Goal: Task Accomplishment & Management: Complete application form

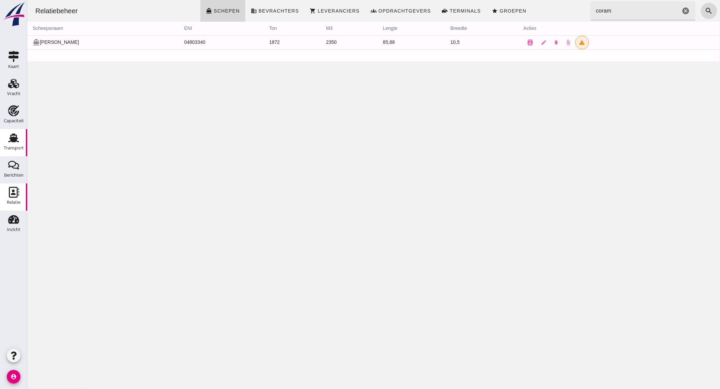
click at [14, 146] on div "Transport" at bounding box center [14, 148] width 20 height 4
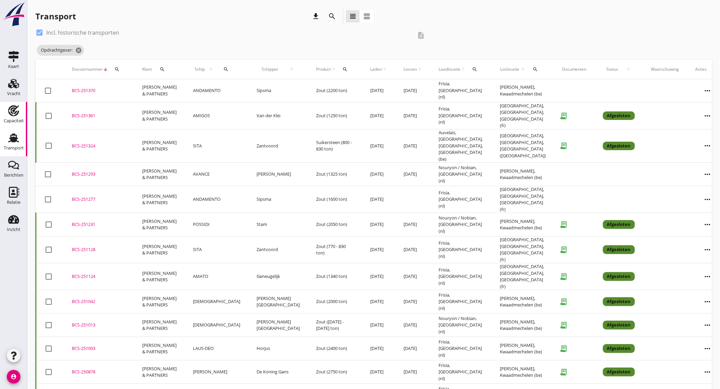
click at [15, 113] on use at bounding box center [13, 110] width 11 height 11
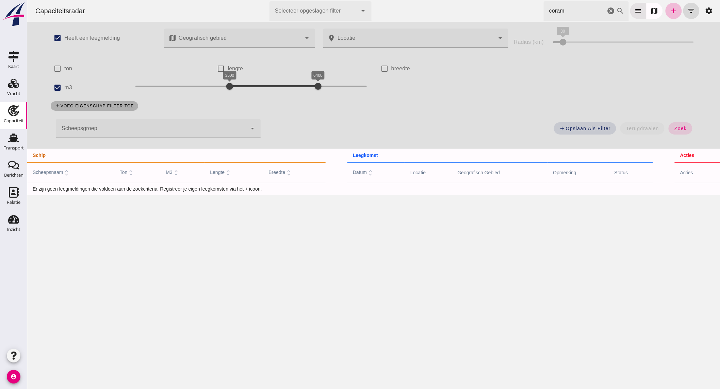
click at [606, 9] on icon "cancel" at bounding box center [610, 11] width 8 height 8
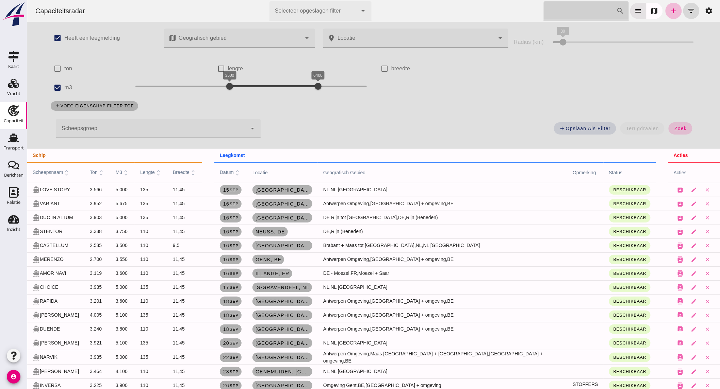
click at [674, 123] on button "zoek" at bounding box center [679, 128] width 23 height 12
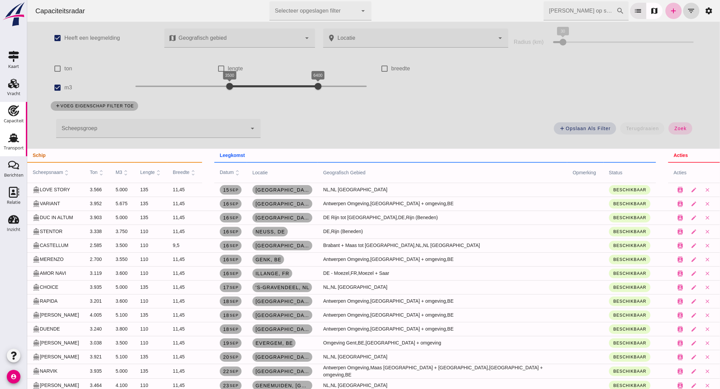
click at [13, 147] on div "Transport" at bounding box center [14, 148] width 20 height 4
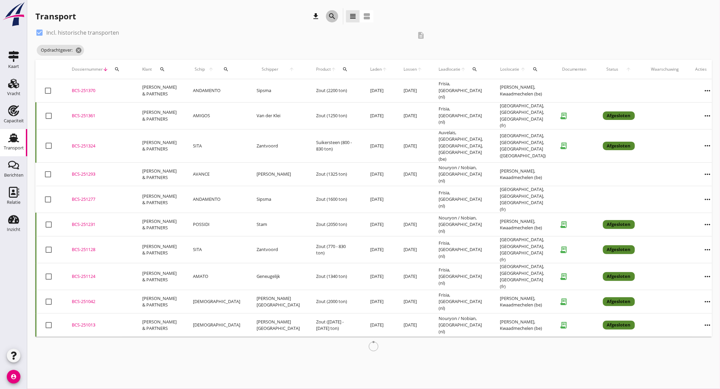
click at [330, 17] on icon "search" at bounding box center [332, 16] width 8 height 8
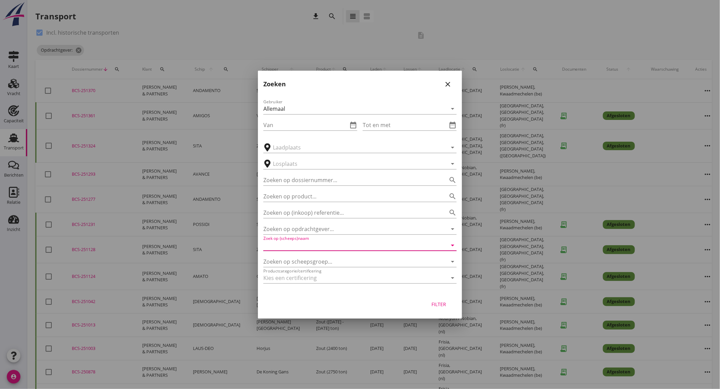
click at [310, 247] on input "Zoek op (scheeps)naam" at bounding box center [350, 245] width 174 height 11
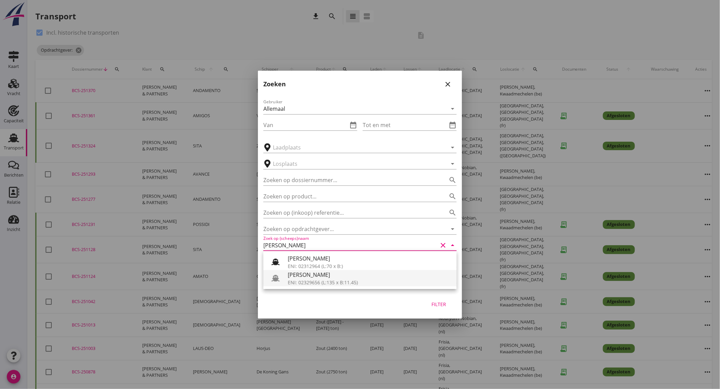
click at [321, 280] on div "ENI: 02329656 (L:135 x B:11.45)" at bounding box center [369, 282] width 163 height 7
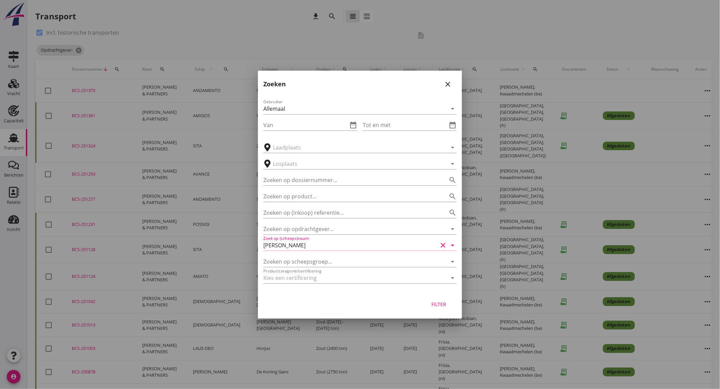
click at [444, 307] on div "Filter" at bounding box center [438, 304] width 19 height 7
type input "[PERSON_NAME]"
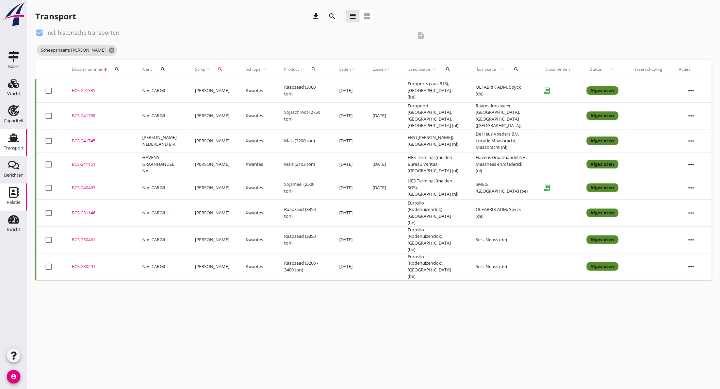
click at [12, 188] on icon "Relatie" at bounding box center [13, 192] width 11 height 11
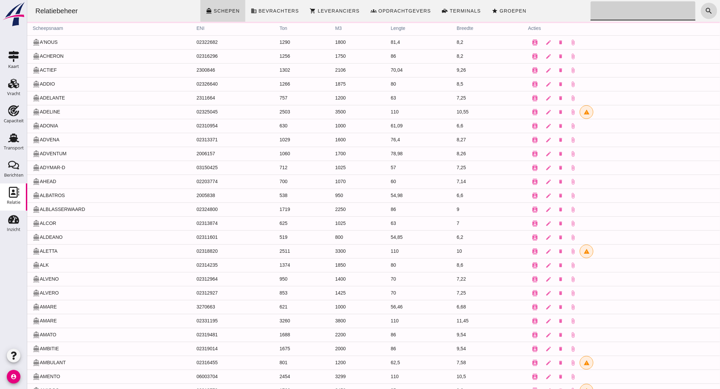
click at [638, 7] on input "Zoeken..." at bounding box center [640, 10] width 101 height 19
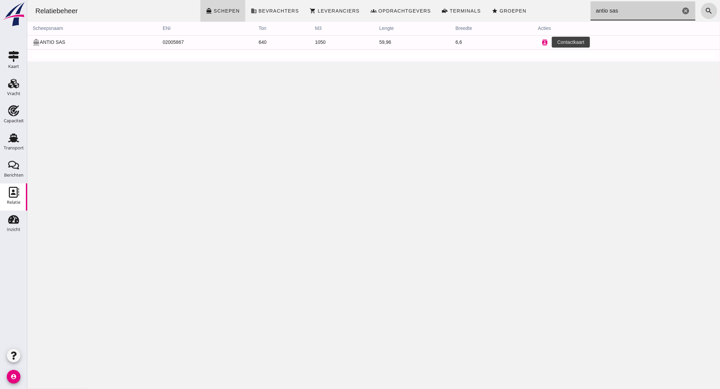
type input "antio sas"
click at [541, 40] on icon "contacts" at bounding box center [544, 42] width 6 height 6
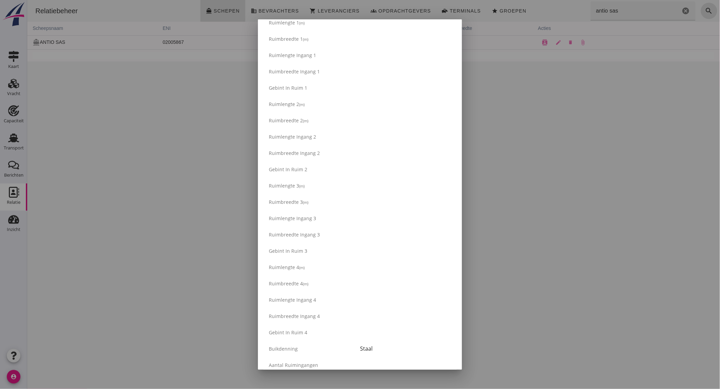
scroll to position [1031, 0]
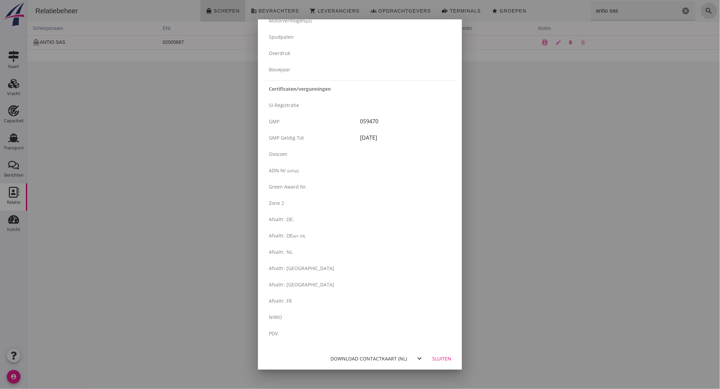
click at [369, 358] on div "Download contactkaart (nl)" at bounding box center [368, 358] width 77 height 7
drag, startPoint x: 156, startPoint y: 121, endPoint x: 150, endPoint y: 121, distance: 6.1
click at [151, 121] on div at bounding box center [360, 194] width 720 height 389
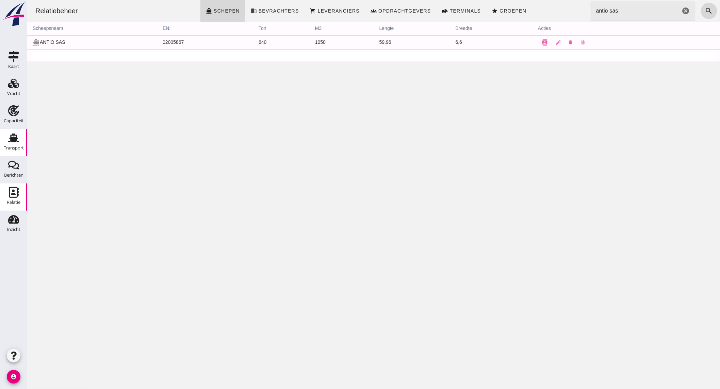
click at [14, 137] on use at bounding box center [13, 138] width 11 height 9
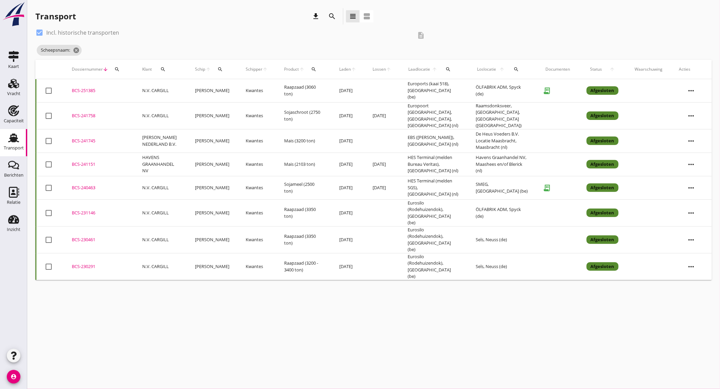
click at [215, 90] on td "[PERSON_NAME]" at bounding box center [212, 90] width 51 height 23
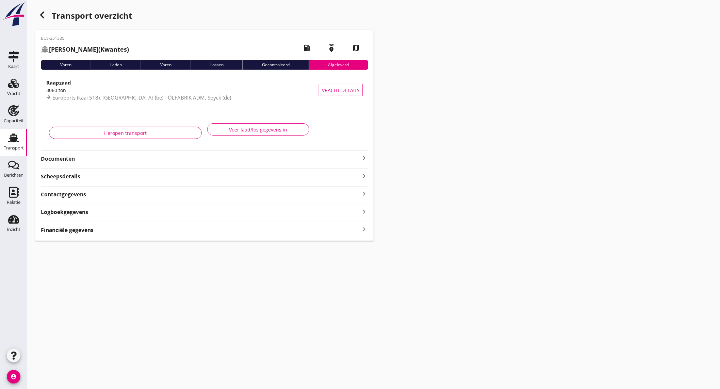
click at [215, 90] on div "3060 ton" at bounding box center [182, 90] width 272 height 7
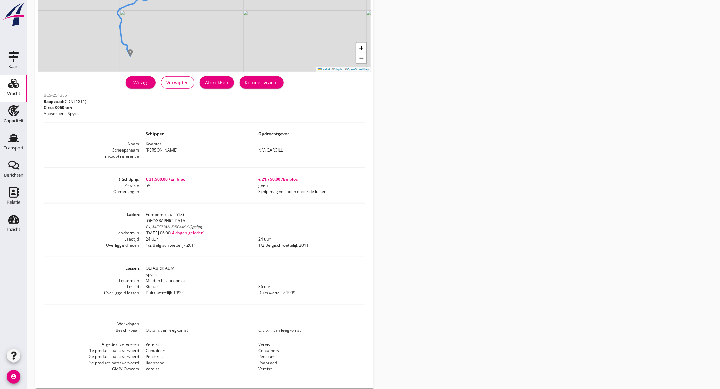
scroll to position [120, 0]
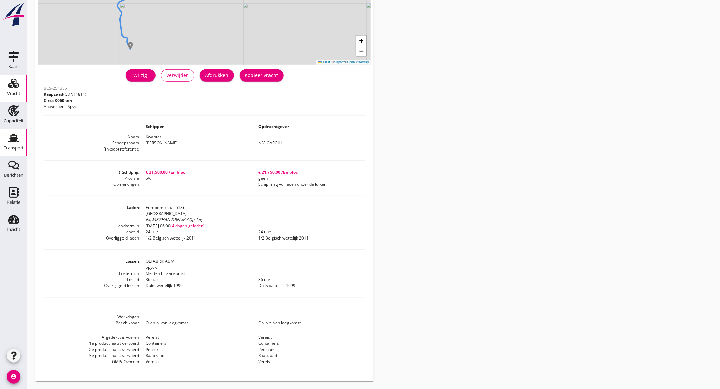
click at [8, 136] on icon "Transport" at bounding box center [13, 138] width 11 height 11
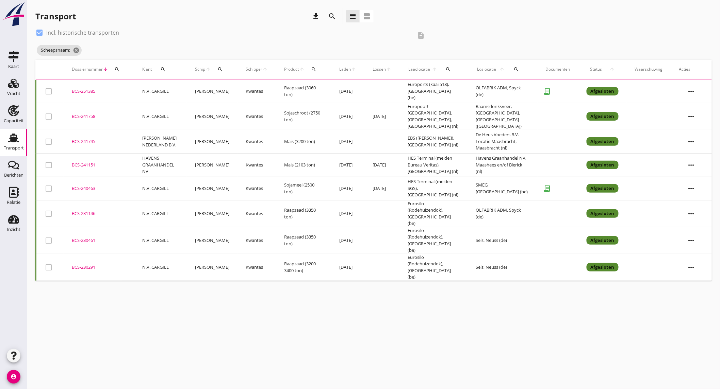
click at [335, 18] on icon "search" at bounding box center [332, 16] width 8 height 8
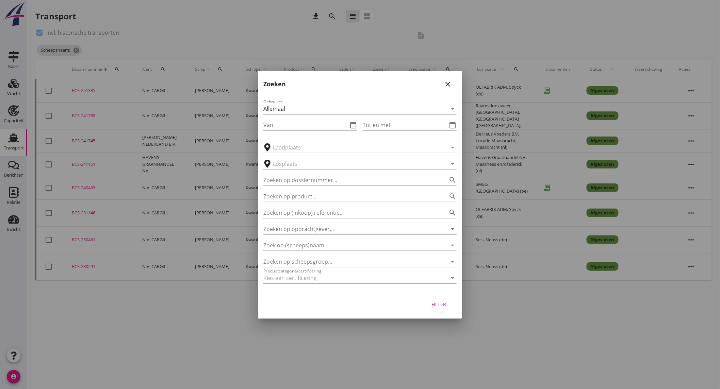
click at [331, 246] on input "Zoek op (scheeps)naam" at bounding box center [350, 245] width 174 height 11
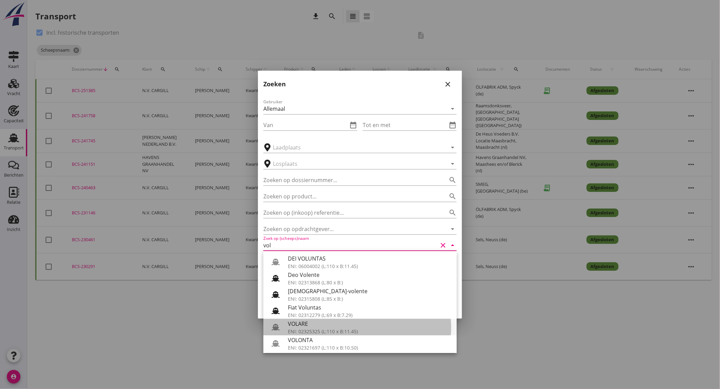
click at [340, 326] on div "VOLARE" at bounding box center [369, 324] width 163 height 8
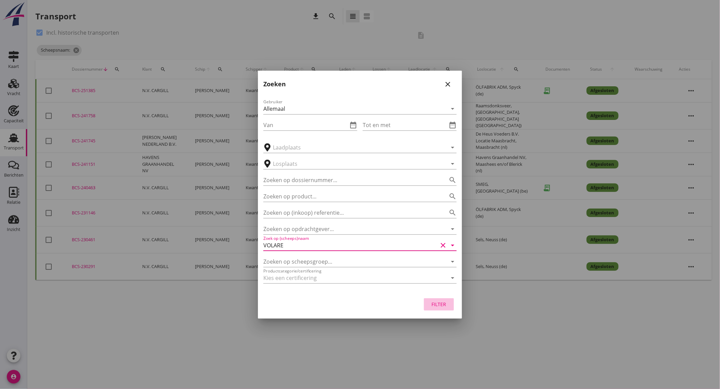
click at [437, 299] on button "Filter" at bounding box center [439, 305] width 30 height 12
type input "VOLARE"
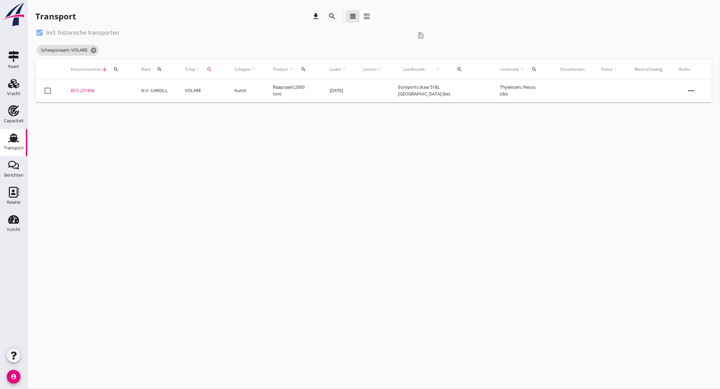
click at [267, 93] on td "Raapzaad (2000 ton)" at bounding box center [293, 90] width 57 height 23
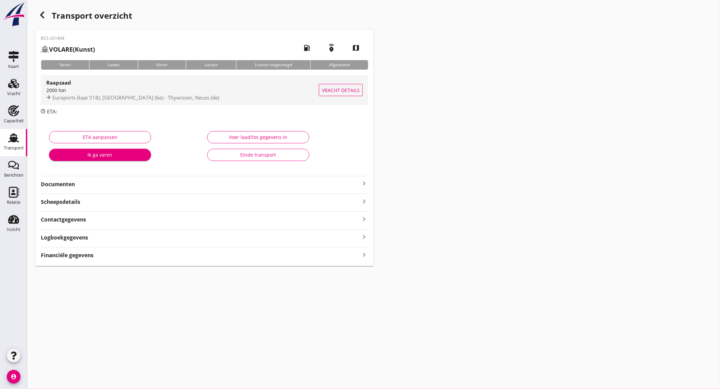
click at [94, 94] on span "Euroports (kaai 518), [GEOGRAPHIC_DATA] (be) - Thywissen, Neuss (de)" at bounding box center [135, 97] width 167 height 7
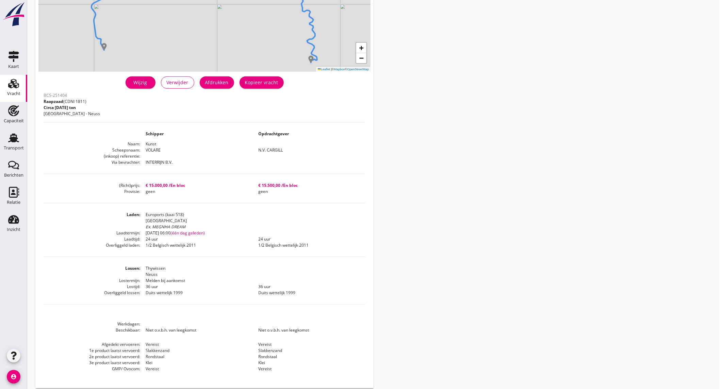
scroll to position [120, 0]
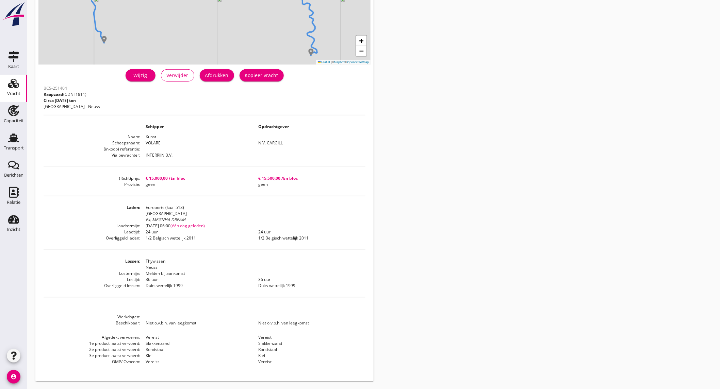
drag, startPoint x: 121, startPoint y: 122, endPoint x: 117, endPoint y: 120, distance: 5.2
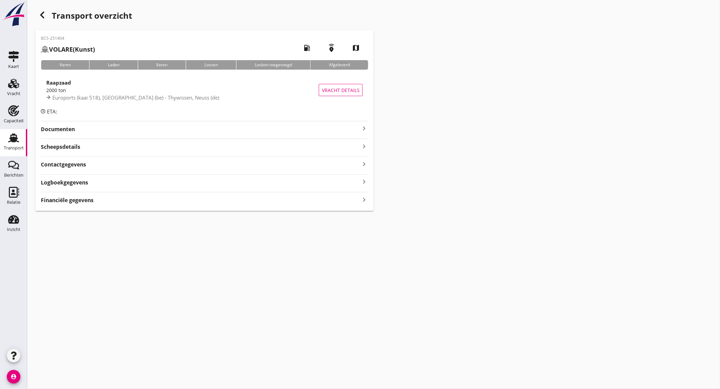
drag, startPoint x: 207, startPoint y: 153, endPoint x: 206, endPoint y: 150, distance: 3.9
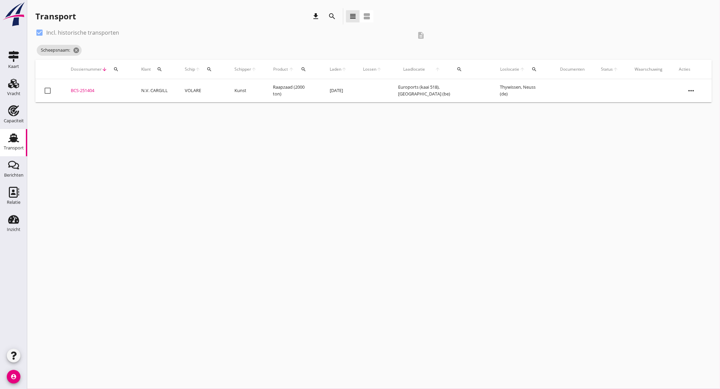
click at [333, 18] on icon "search" at bounding box center [332, 16] width 8 height 8
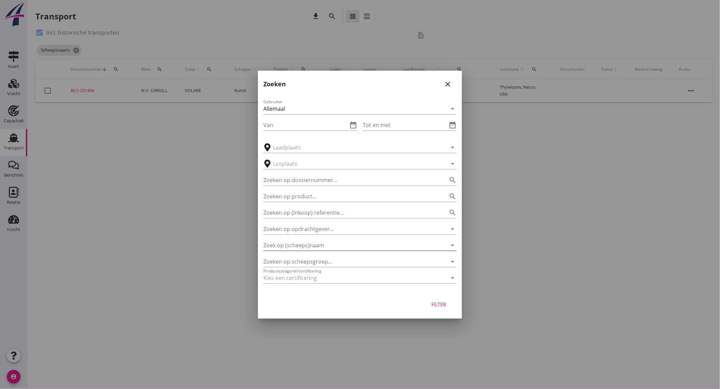
click at [332, 243] on input "Zoek op (scheeps)naam" at bounding box center [350, 245] width 174 height 11
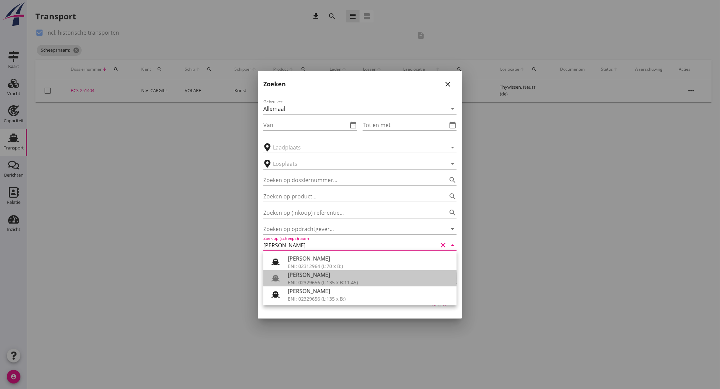
drag, startPoint x: 322, startPoint y: 275, endPoint x: 441, endPoint y: 276, distance: 119.7
click at [322, 275] on div "[PERSON_NAME]" at bounding box center [369, 275] width 163 height 8
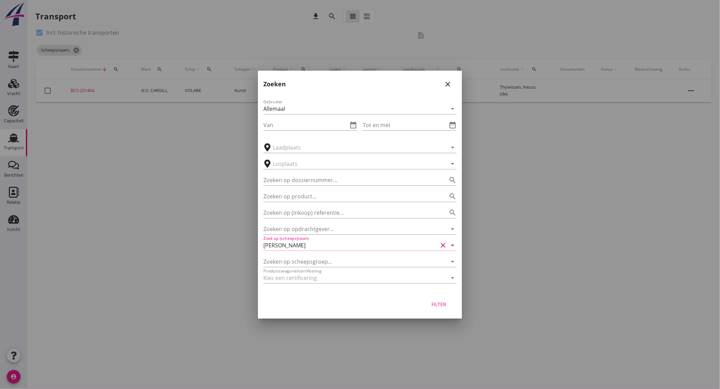
click at [445, 302] on div "Filter" at bounding box center [438, 304] width 19 height 7
type input "[PERSON_NAME]"
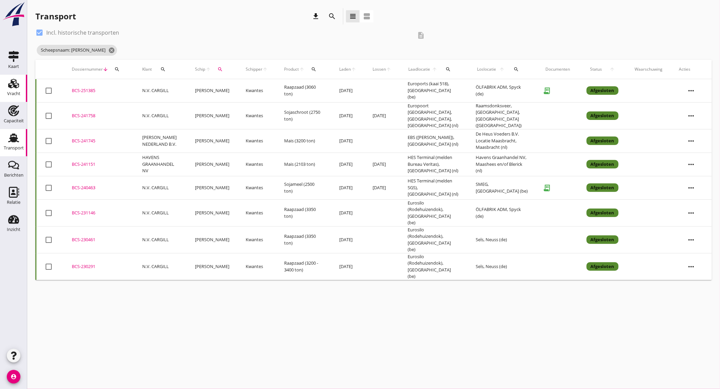
click at [11, 89] on div "Vracht" at bounding box center [13, 94] width 13 height 10
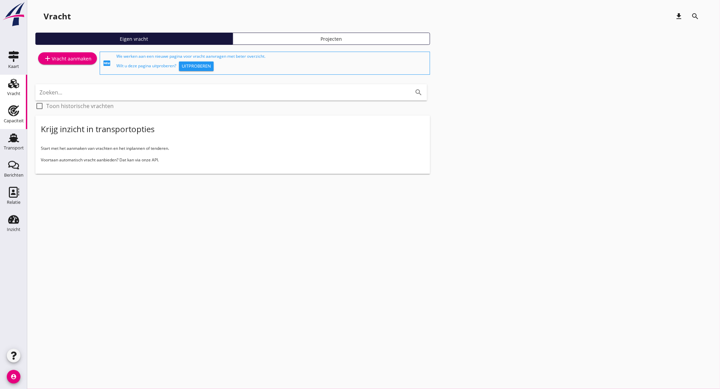
click at [5, 117] on div "Capaciteit" at bounding box center [14, 121] width 20 height 10
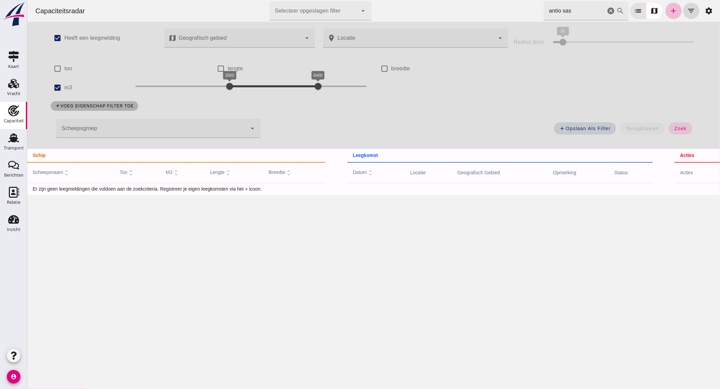
click at [597, 9] on input "antio sas" at bounding box center [574, 10] width 62 height 19
click at [606, 12] on icon "cancel" at bounding box center [610, 11] width 8 height 8
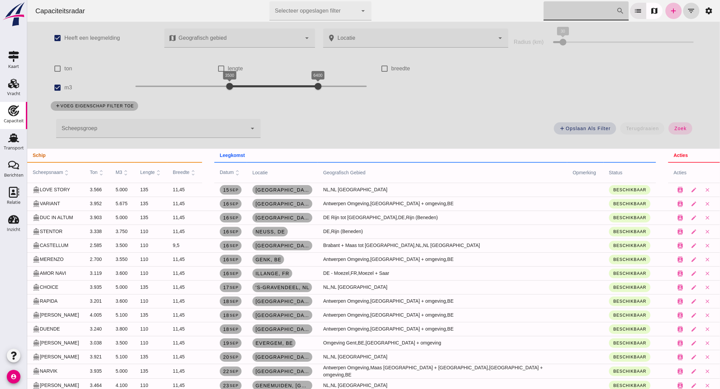
click at [64, 86] on label "m3" at bounding box center [68, 87] width 8 height 19
click at [62, 86] on input "m3" at bounding box center [57, 88] width 14 height 14
checkbox input "false"
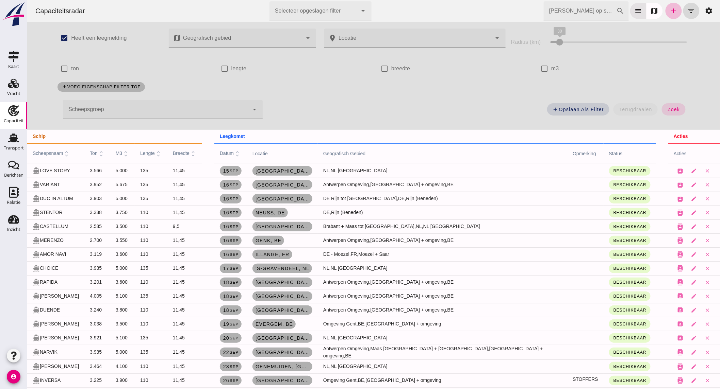
click at [590, 12] on input "[PERSON_NAME] op scheepsnaam" at bounding box center [579, 10] width 73 height 19
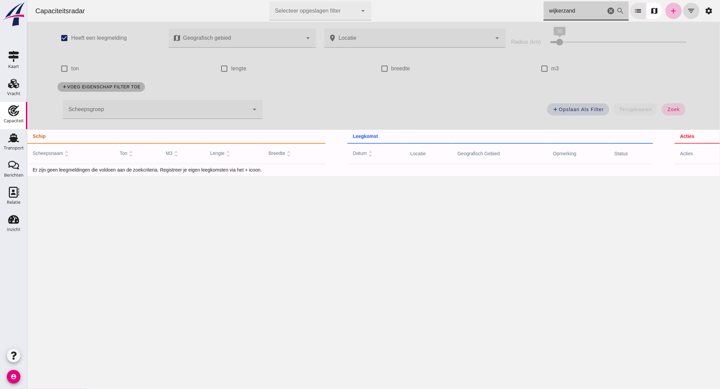
type input "wijkerzand"
click at [13, 141] on use at bounding box center [13, 138] width 11 height 9
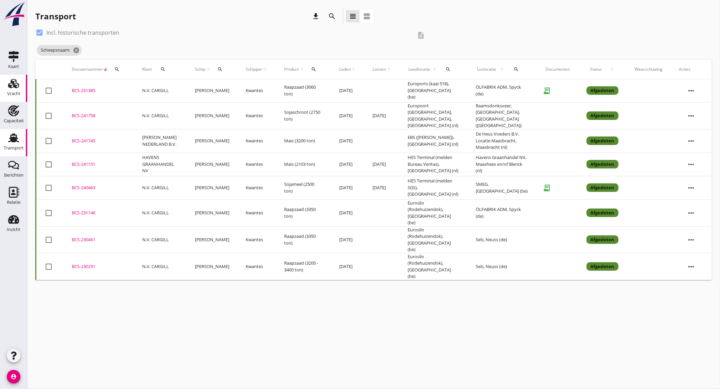
click at [12, 90] on div "Vracht" at bounding box center [13, 94] width 13 height 10
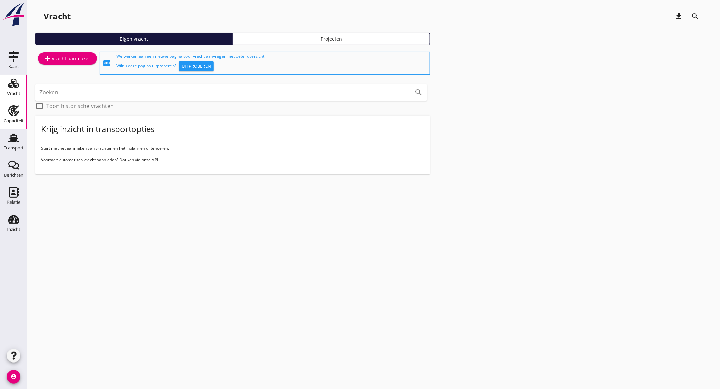
click at [19, 114] on div "Capaciteit" at bounding box center [13, 110] width 16 height 11
checkbox input "true"
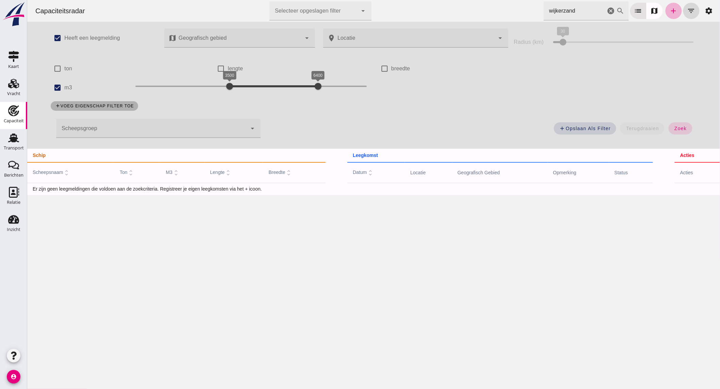
click at [670, 5] on link "add" at bounding box center [673, 11] width 16 height 16
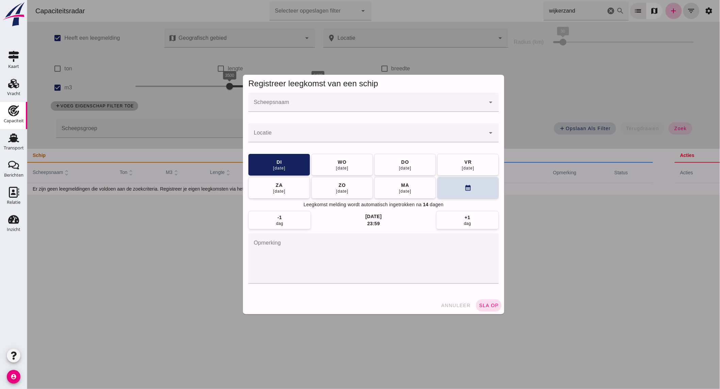
click at [326, 106] on input "Scheepsnaam" at bounding box center [366, 106] width 237 height 8
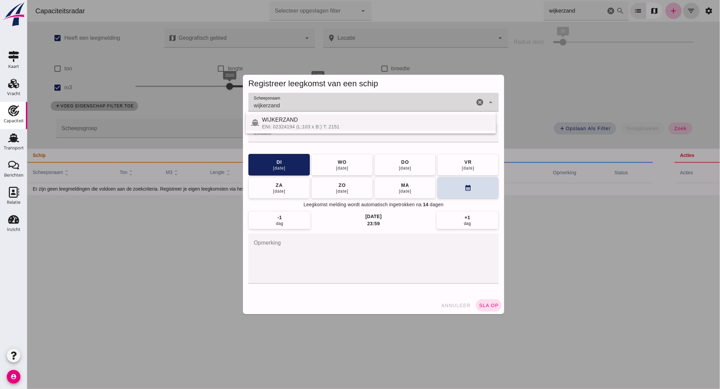
click at [358, 121] on div "WIJKERZAND" at bounding box center [375, 120] width 229 height 8
type input "WIJKERZAND"
click at [351, 131] on div at bounding box center [366, 132] width 237 height 19
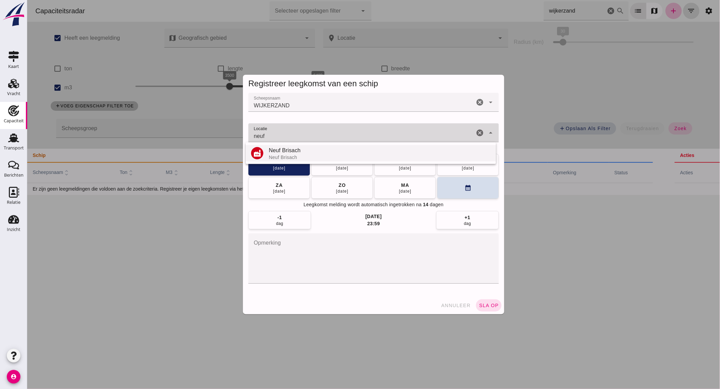
click at [290, 152] on div "Neuf Brisach" at bounding box center [379, 151] width 222 height 8
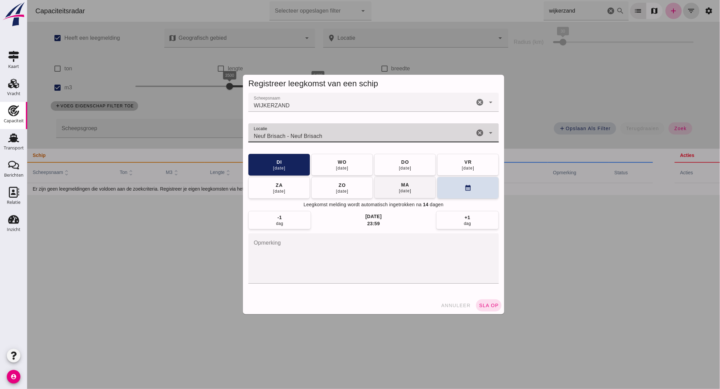
type input "Neuf Brisach - Neuf Brisach"
click at [420, 191] on button "[DATE]" at bounding box center [405, 188] width 62 height 22
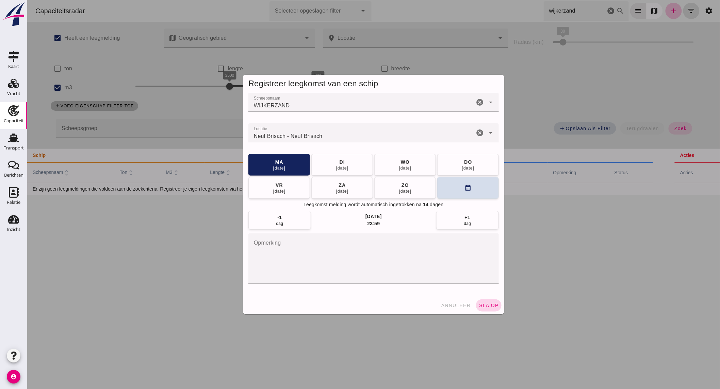
click at [490, 304] on span "sla op" at bounding box center [488, 305] width 20 height 5
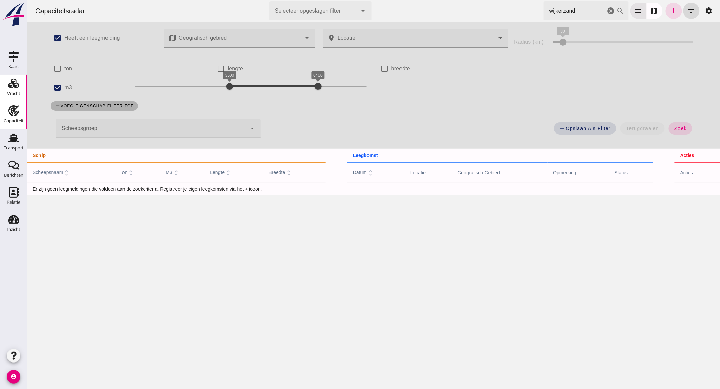
drag, startPoint x: 21, startPoint y: 89, endPoint x: 0, endPoint y: 89, distance: 21.1
click at [21, 89] on link "Vracht Vracht" at bounding box center [13, 88] width 27 height 27
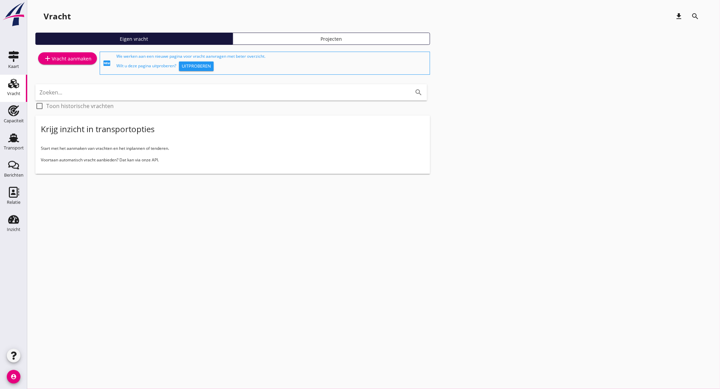
click at [59, 60] on div "add Vracht aanmaken" at bounding box center [68, 58] width 48 height 8
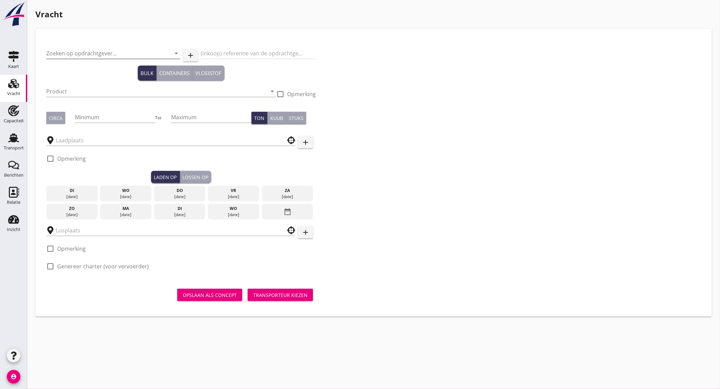
click at [69, 55] on input "Zoeken op opdrachtgever..." at bounding box center [103, 53] width 115 height 11
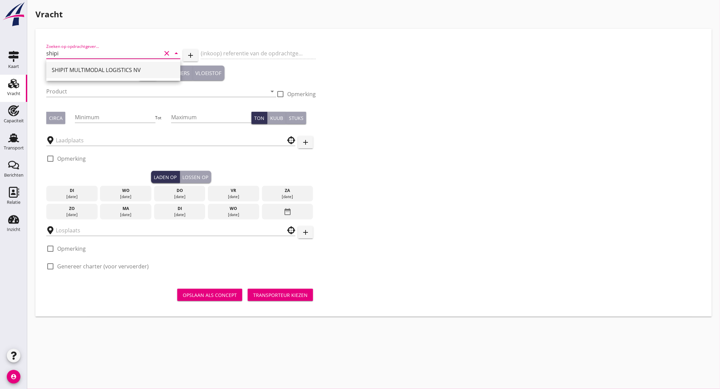
click at [91, 71] on div "SHIPIT MULTIMODAL LOGISTICS NV" at bounding box center [113, 70] width 123 height 8
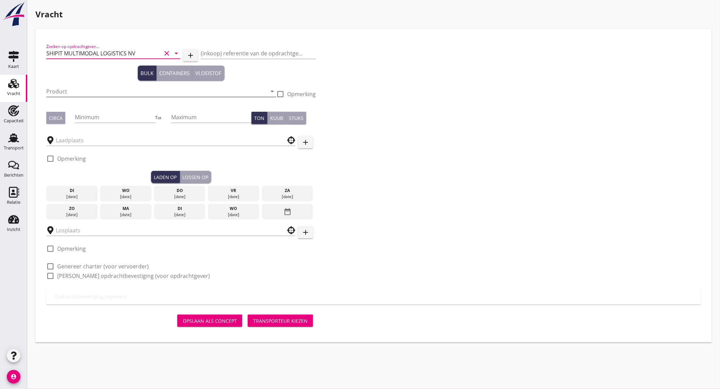
type input "SHIPIT MULTIMODAL LOGISTICS NV"
click at [77, 94] on input "Product" at bounding box center [156, 91] width 220 height 11
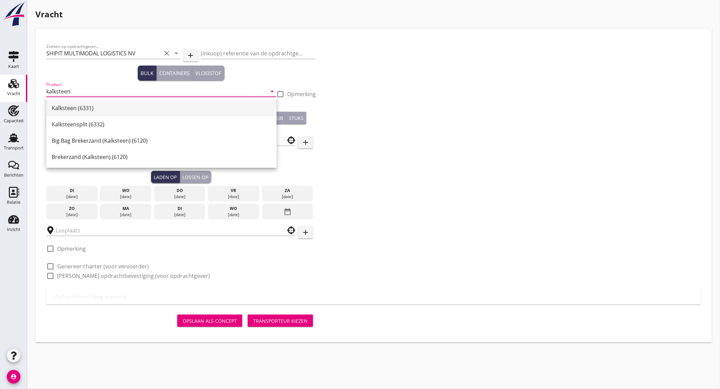
click at [87, 109] on div "Kalksteen (6331)" at bounding box center [161, 108] width 219 height 8
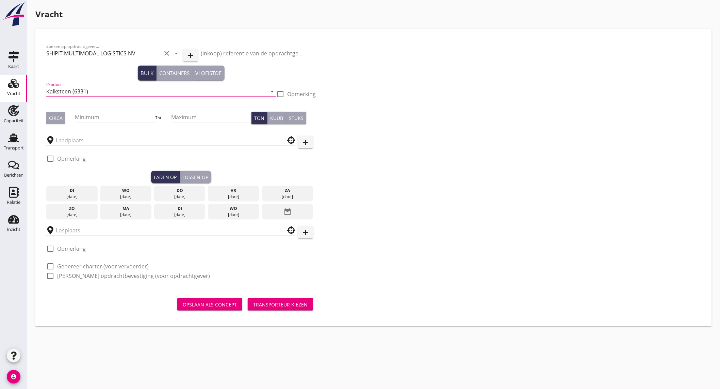
type input "Kalksteen (6331)"
click at [62, 119] on button "Circa" at bounding box center [55, 118] width 19 height 12
click at [96, 117] on input "Minimum" at bounding box center [115, 117] width 80 height 11
click at [107, 121] on input "Minimum" at bounding box center [115, 117] width 80 height 11
type input "620"
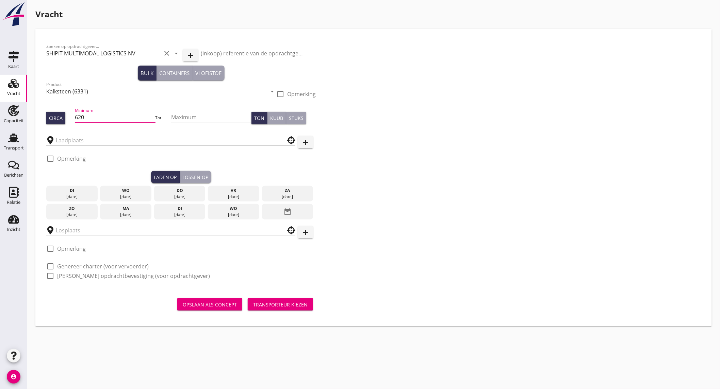
click at [85, 143] on input "text" at bounding box center [166, 140] width 220 height 11
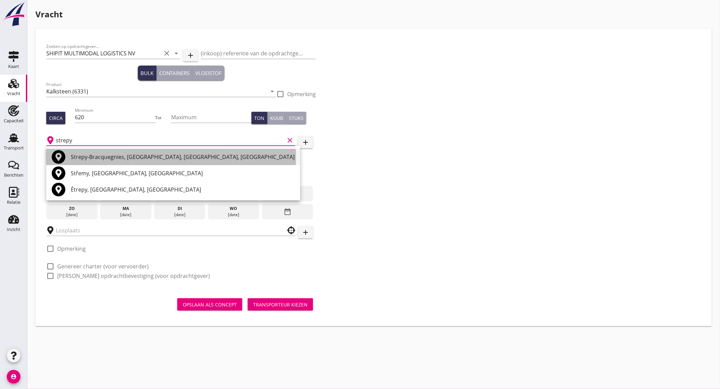
click at [181, 157] on div "Strepy-Bracquegnies, [GEOGRAPHIC_DATA], [GEOGRAPHIC_DATA], [GEOGRAPHIC_DATA]" at bounding box center [183, 157] width 224 height 8
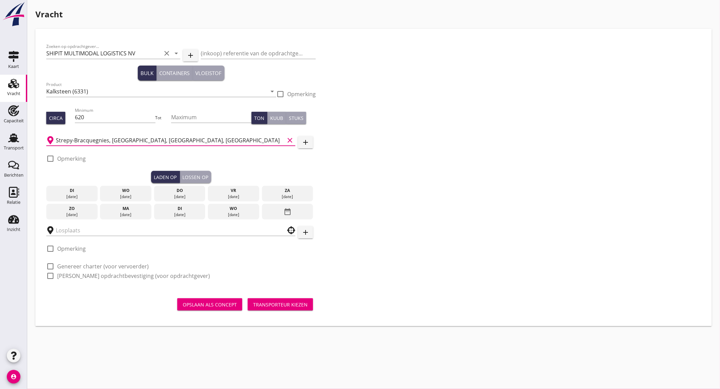
type input "Strepy-Bracquegnies, [GEOGRAPHIC_DATA], [GEOGRAPHIC_DATA], [GEOGRAPHIC_DATA]"
drag, startPoint x: 64, startPoint y: 158, endPoint x: 83, endPoint y: 160, distance: 19.6
click at [64, 158] on label "Opmerking" at bounding box center [71, 158] width 29 height 7
checkbox input "true"
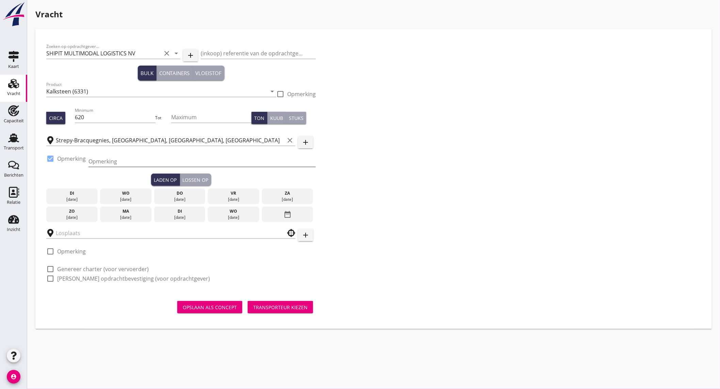
click at [98, 163] on input "Opmerking" at bounding box center [201, 161] width 227 height 11
paste input "Mevin: [PHONE_NUMBER]"
type input "Mevin: [PHONE_NUMBER]"
click at [120, 212] on div "ma" at bounding box center [126, 211] width 48 height 6
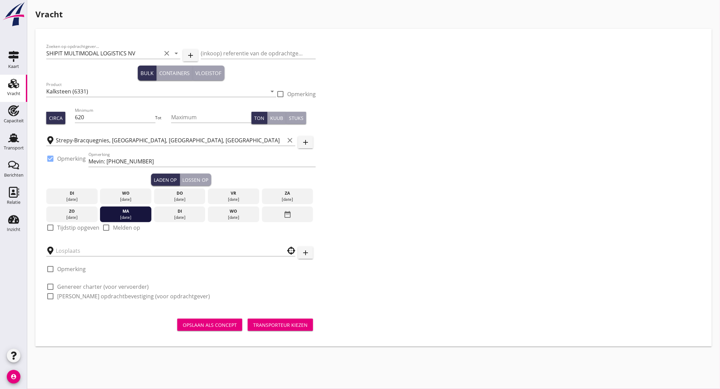
click at [65, 227] on label "Tijdstip opgeven" at bounding box center [78, 227] width 42 height 7
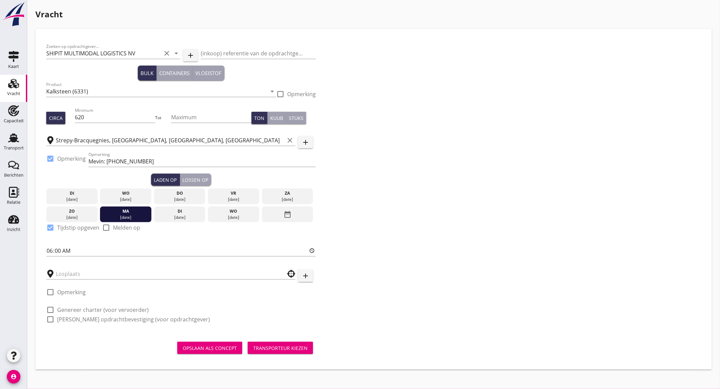
checkbox input "true"
click at [191, 184] on button "Lossen op" at bounding box center [195, 180] width 31 height 12
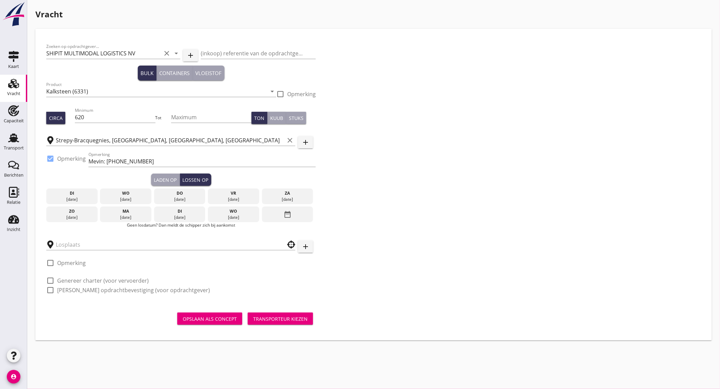
click at [178, 214] on div "di" at bounding box center [180, 211] width 48 height 6
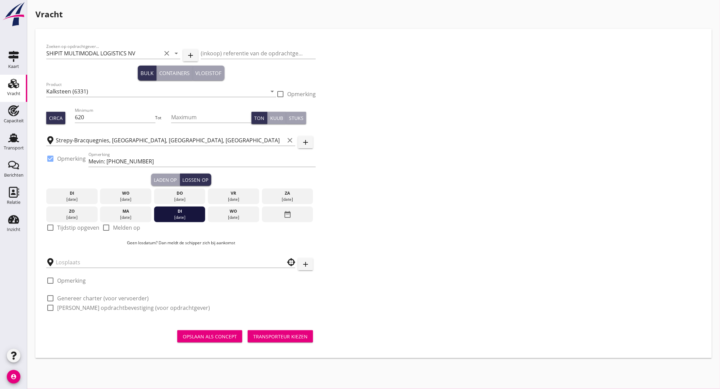
click at [86, 229] on label "Tijdstip opgeven" at bounding box center [78, 227] width 42 height 7
checkbox input "true"
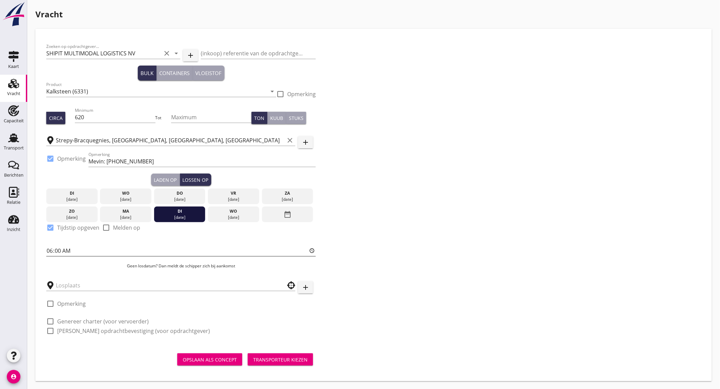
click at [66, 249] on input "06:00" at bounding box center [180, 251] width 269 height 11
type input "12:00"
click at [94, 286] on input "text" at bounding box center [166, 285] width 220 height 11
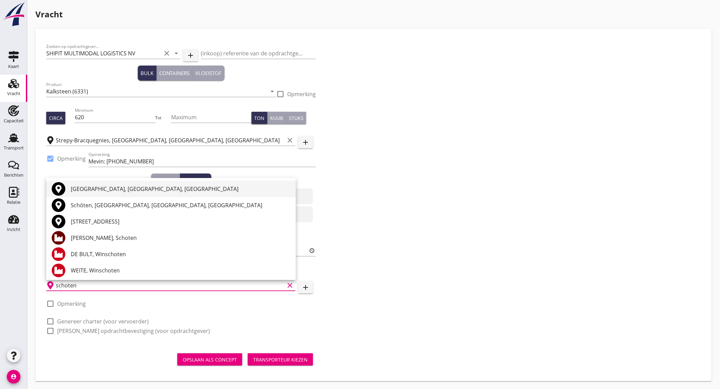
click at [98, 190] on div "[GEOGRAPHIC_DATA], [GEOGRAPHIC_DATA], [GEOGRAPHIC_DATA]" at bounding box center [180, 189] width 219 height 8
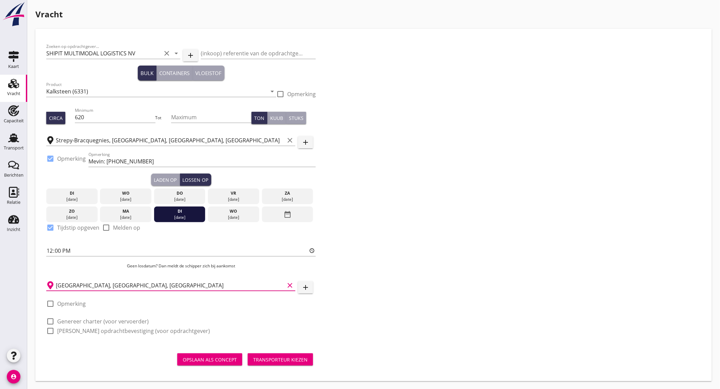
type input "[GEOGRAPHIC_DATA], [GEOGRAPHIC_DATA], [GEOGRAPHIC_DATA]"
click at [79, 305] on label "Opmerking" at bounding box center [71, 304] width 29 height 7
checkbox input "true"
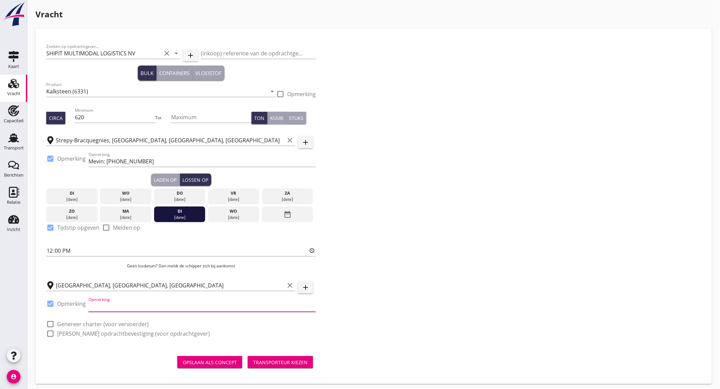
click at [100, 305] on input "Opmerking" at bounding box center [201, 306] width 227 height 11
paste input "GWS: [PHONE_NUMBER] / [PHONE_NUMBER]"
click at [214, 306] on input "GWS: [PHONE_NUMBER] / [PHONE_NUMBER]" at bounding box center [201, 306] width 227 height 11
paste input "[PERSON_NAME]"
type input "GWS: [PHONE_NUMBER] / [PHONE_NUMBER] Willemen Infra"
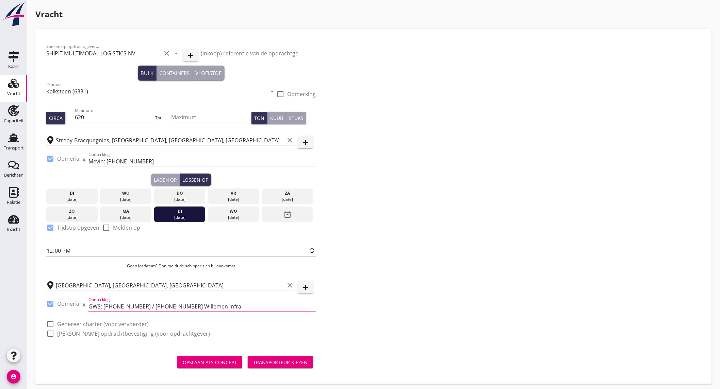
click at [59, 325] on label "Genereer charter (voor vervoerder)" at bounding box center [102, 324] width 91 height 7
checkbox input "true"
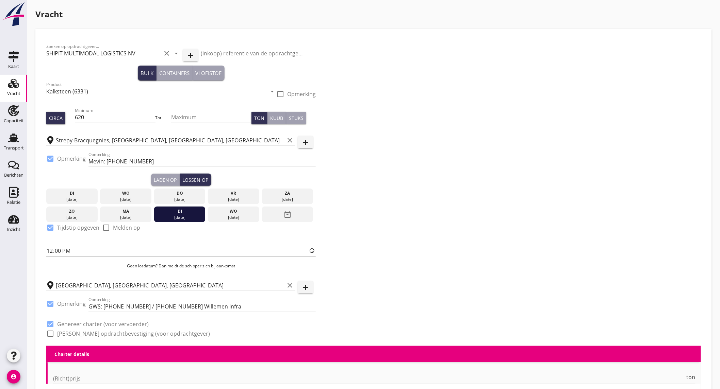
click at [62, 330] on div "check_box_outline_blank [PERSON_NAME] opdrachtbevestiging (voor opdrachtgever)" at bounding box center [128, 334] width 164 height 8
click at [63, 331] on label "[PERSON_NAME] opdrachtbevestiging (voor opdrachtgever)" at bounding box center [133, 334] width 153 height 7
checkbox input "true"
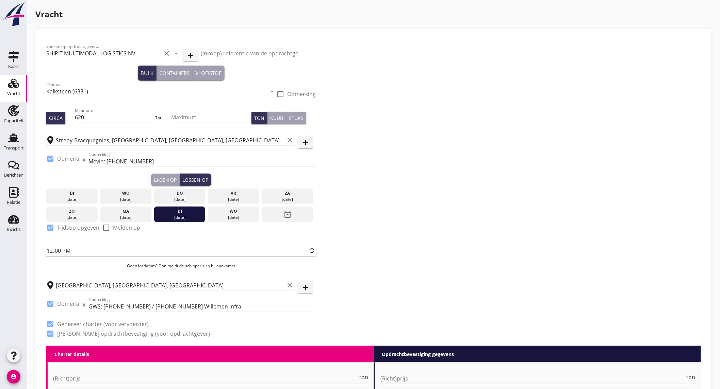
scroll to position [189, 0]
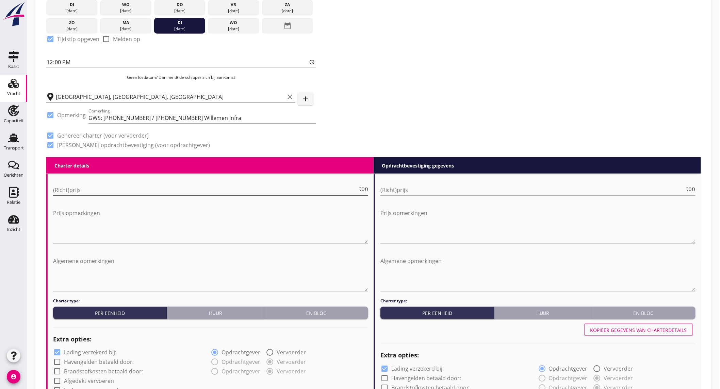
click at [128, 185] on input "(Richt)prijs" at bounding box center [205, 190] width 305 height 11
type input "6"
click at [479, 185] on input "(Richt)prijs" at bounding box center [532, 190] width 305 height 11
type input "6"
type input "6.25"
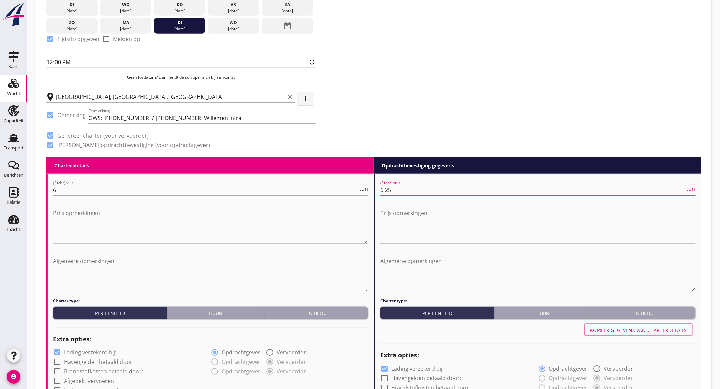
click at [63, 349] on div "check_box Lading verzekerd bij:" at bounding box center [84, 353] width 63 height 8
click at [64, 352] on label "Lading verzekerd bij:" at bounding box center [90, 353] width 52 height 7
checkbox input "false"
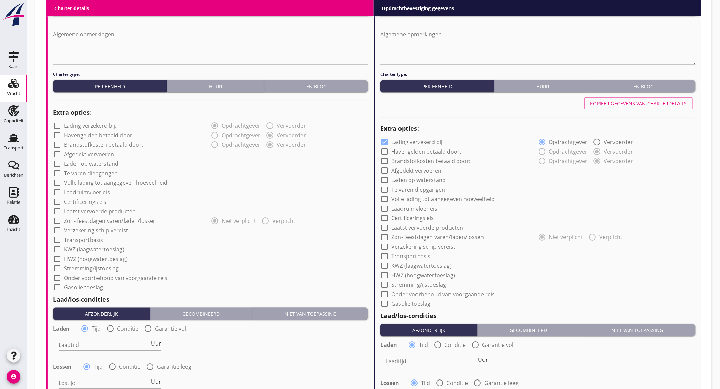
scroll to position [491, 0]
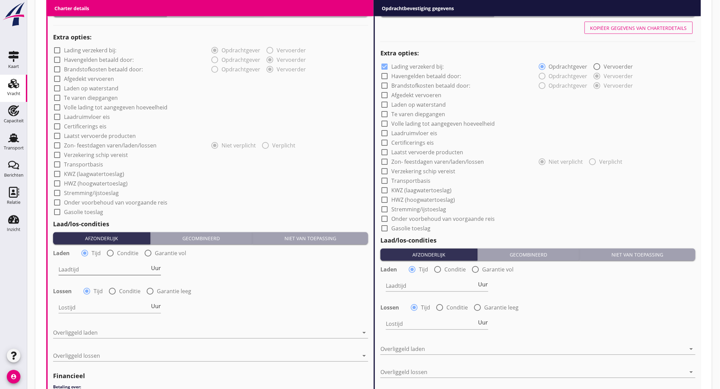
click at [93, 274] on input "Laadtijd" at bounding box center [103, 270] width 91 height 11
type input "24"
click at [88, 304] on input "Lostijd" at bounding box center [103, 308] width 91 height 11
type input "24"
click at [84, 332] on div at bounding box center [205, 333] width 305 height 11
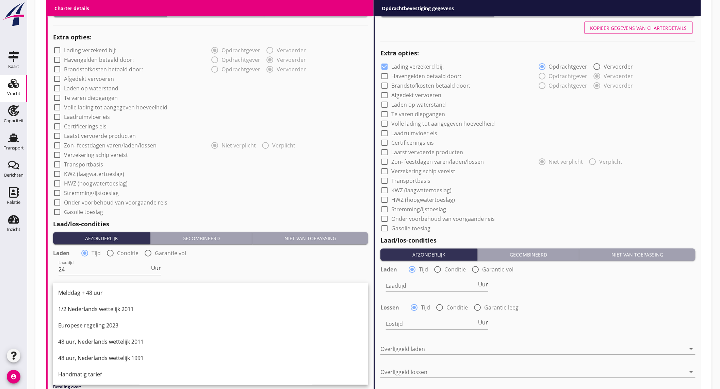
scroll to position [529, 0]
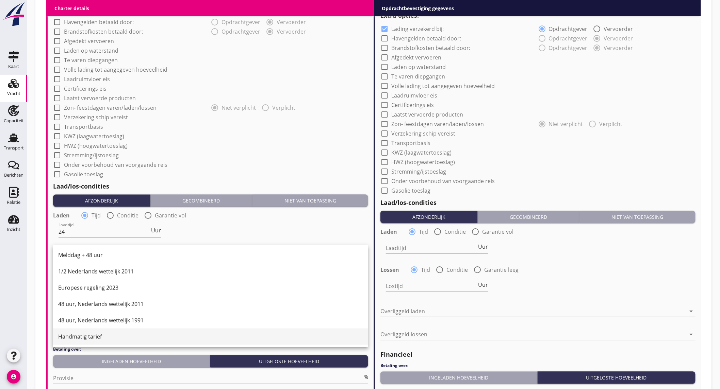
click at [96, 338] on div "Handmatig tarief" at bounding box center [210, 337] width 304 height 8
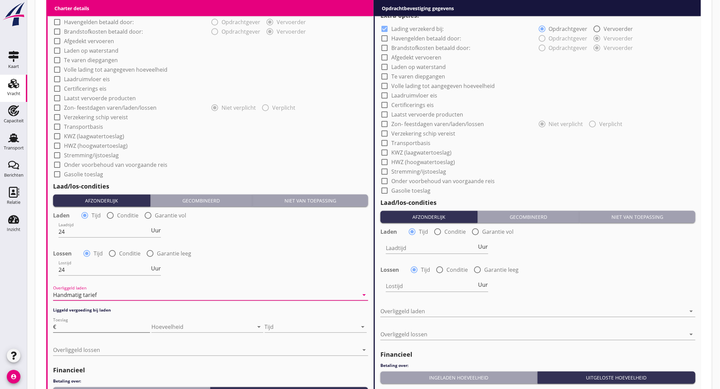
click at [103, 329] on input "Toeslag" at bounding box center [103, 327] width 92 height 11
click at [294, 327] on div at bounding box center [311, 327] width 92 height 11
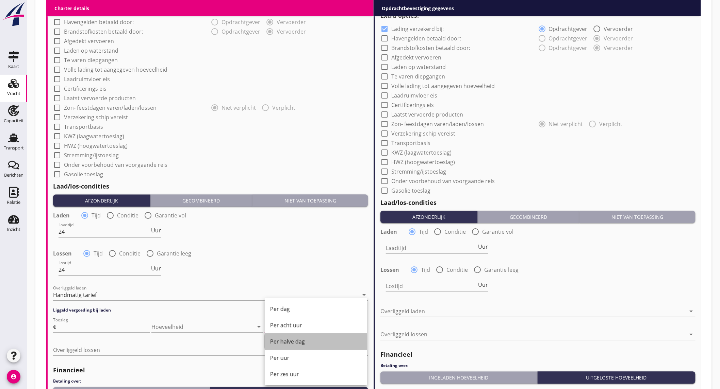
click at [303, 338] on div "Per halve dag" at bounding box center [315, 342] width 91 height 8
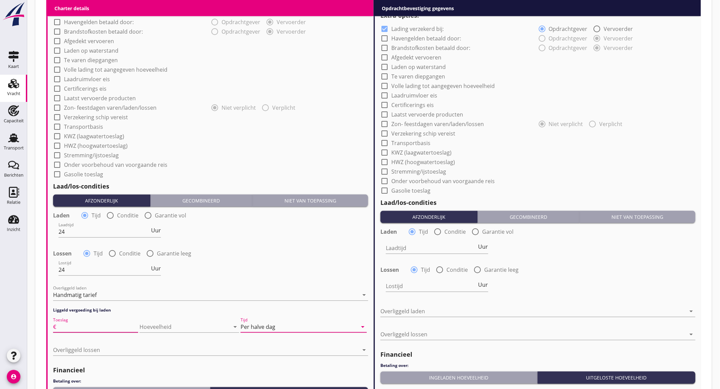
click at [80, 327] on input "Toeslag" at bounding box center [97, 327] width 81 height 11
click at [170, 321] on div "Hoeveelheid arrow_drop_down" at bounding box center [189, 329] width 100 height 22
click at [169, 324] on div at bounding box center [179, 327] width 81 height 11
click at [331, 324] on div "Per halve dag" at bounding box center [298, 327] width 117 height 11
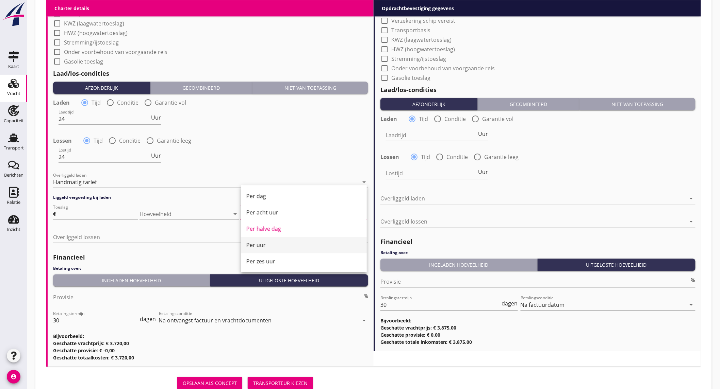
scroll to position [665, 0]
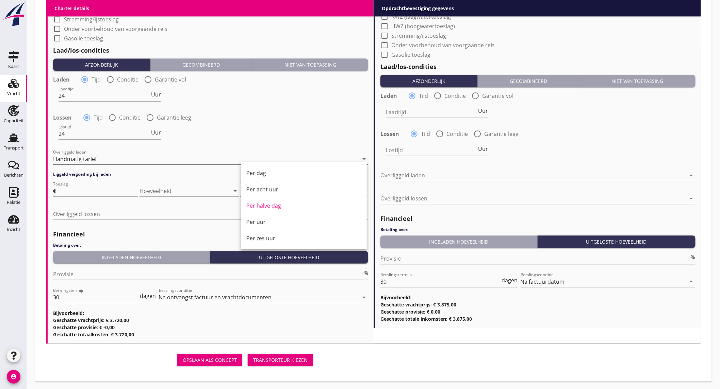
click at [106, 159] on div "Handmatig tarief" at bounding box center [205, 159] width 305 height 11
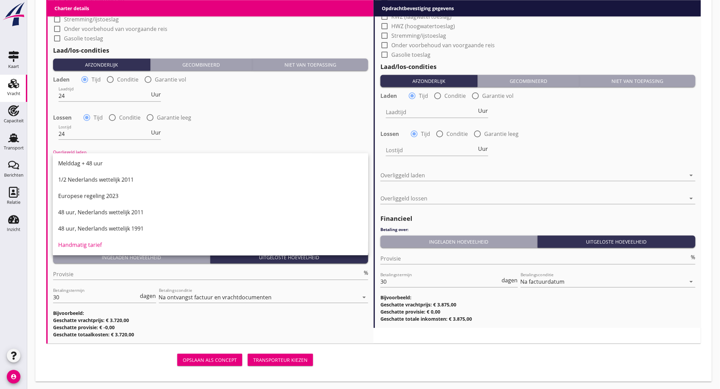
scroll to position [117, 0]
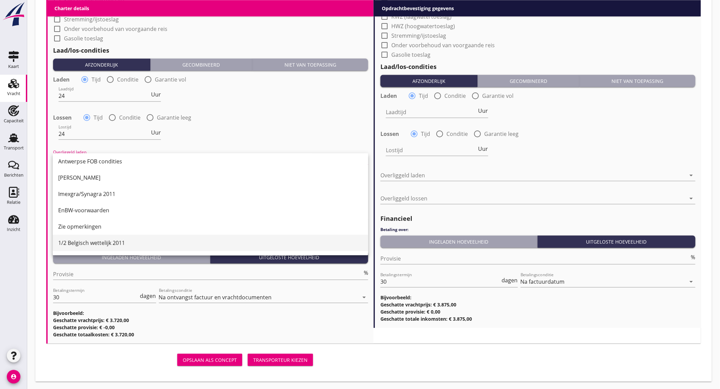
click at [106, 244] on div "1/2 Belgisch wettelijk 2011" at bounding box center [210, 243] width 304 height 8
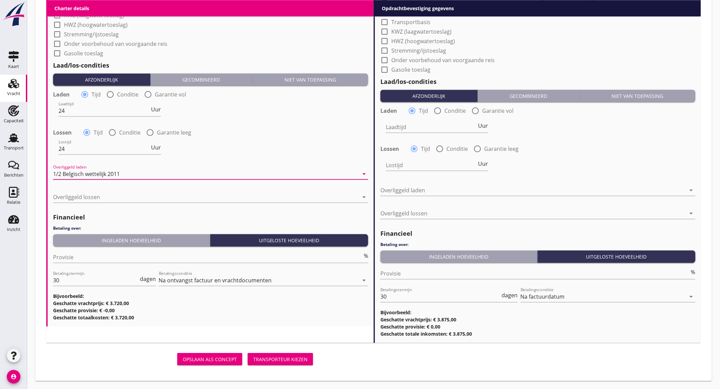
scroll to position [649, 0]
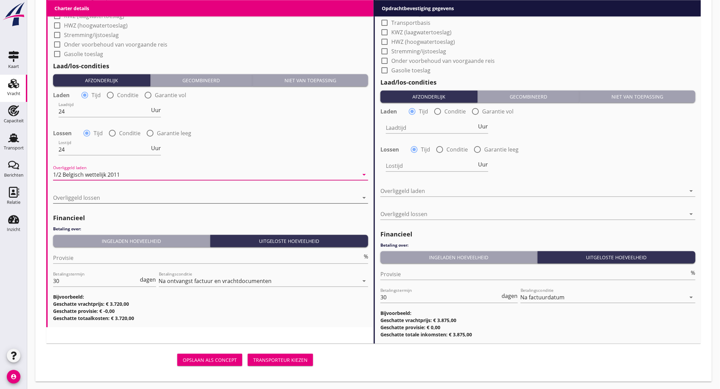
click at [112, 200] on div at bounding box center [205, 197] width 305 height 11
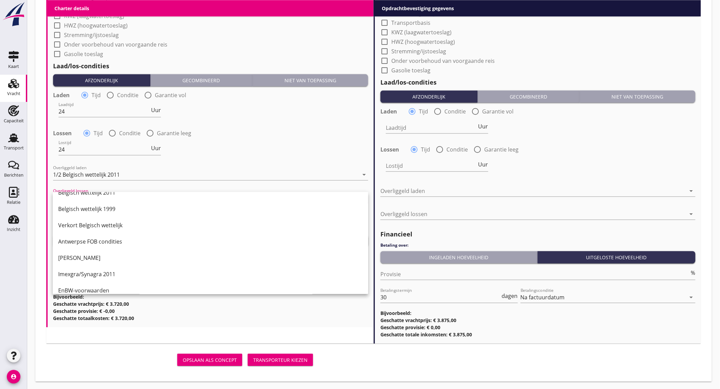
scroll to position [113, 0]
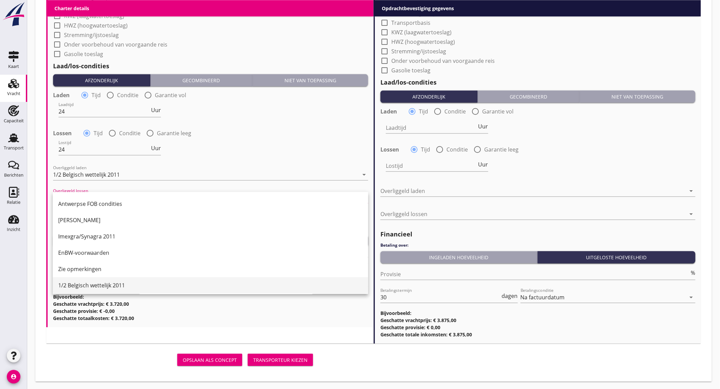
click at [94, 281] on div "1/2 Belgisch wettelijk 2011" at bounding box center [210, 285] width 304 height 16
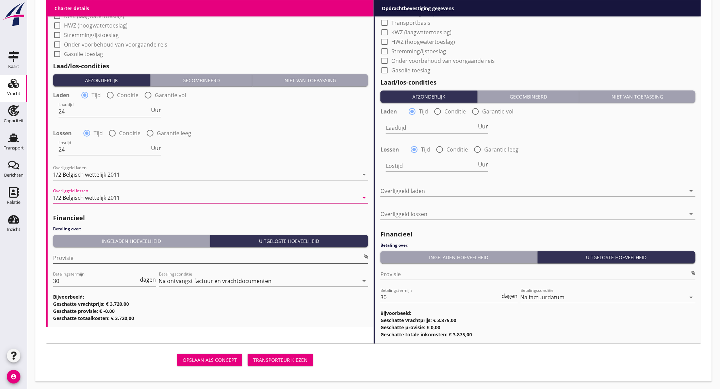
click at [92, 254] on input "Provisie" at bounding box center [207, 258] width 309 height 11
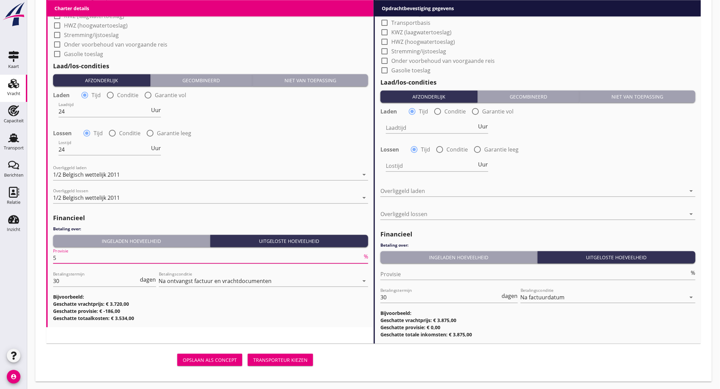
type input "5"
click at [602, 155] on div "Lostijd Uur" at bounding box center [537, 166] width 316 height 24
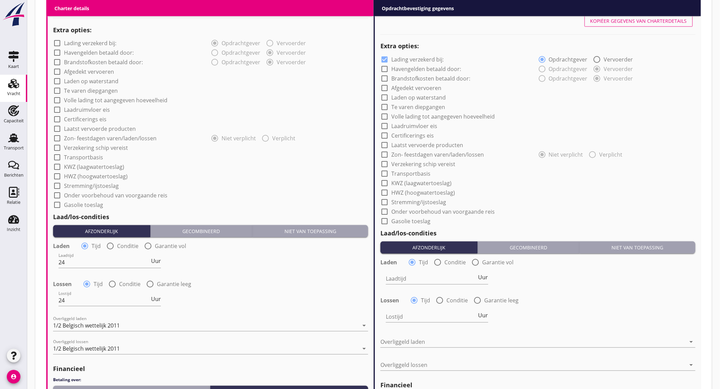
scroll to position [385, 0]
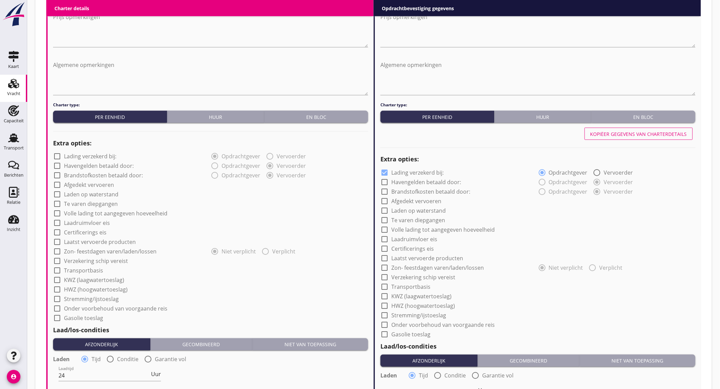
click at [631, 136] on div "Kopiëer gegevens van charterdetails" at bounding box center [638, 134] width 97 height 7
checkbox input "false"
type input "24"
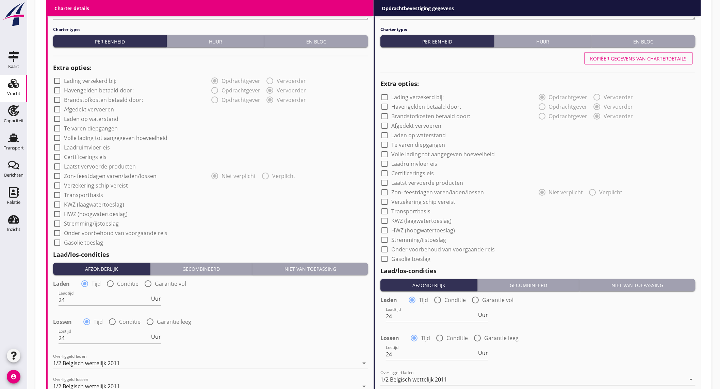
scroll to position [649, 0]
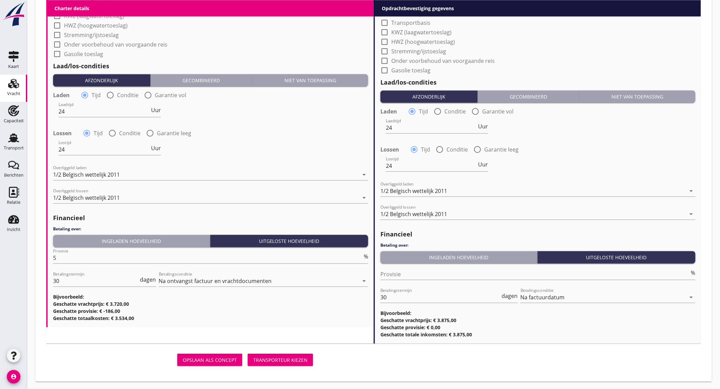
click at [267, 357] on div "Transporteur kiezen" at bounding box center [280, 360] width 54 height 7
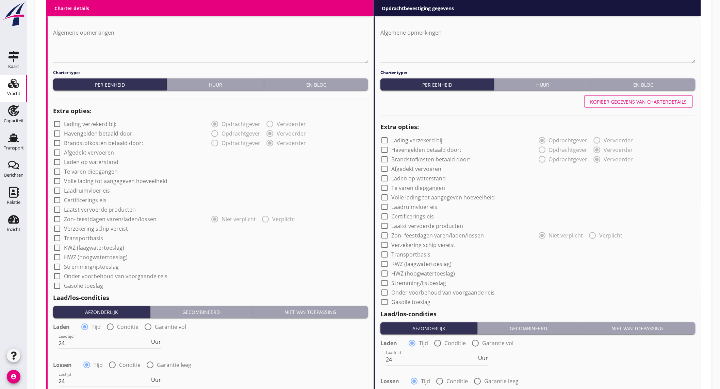
scroll to position [191, 0]
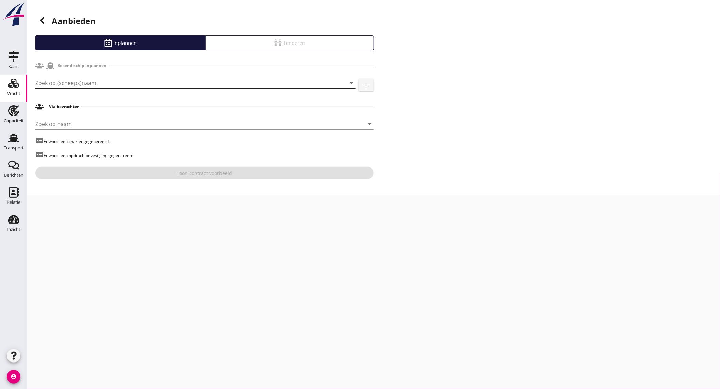
click at [146, 84] on input "Zoek op (scheeps)naam" at bounding box center [185, 83] width 301 height 11
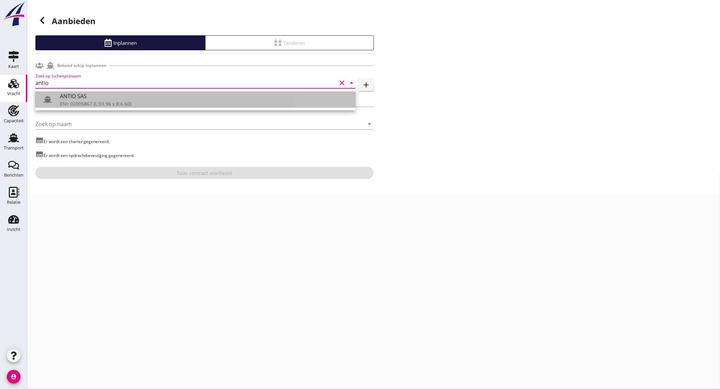
click at [139, 98] on div "ANTIO SAS" at bounding box center [205, 96] width 290 height 8
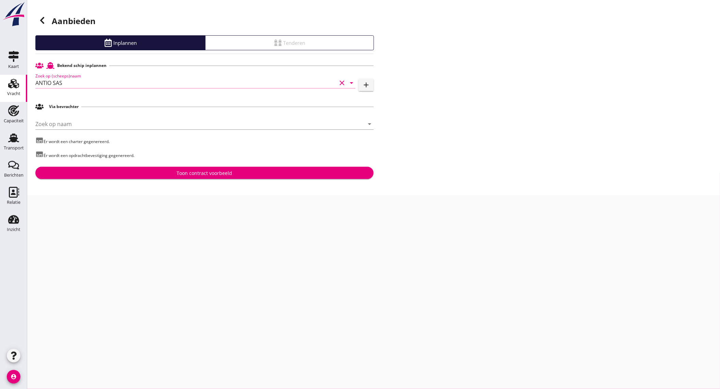
type input "ANTIO SAS"
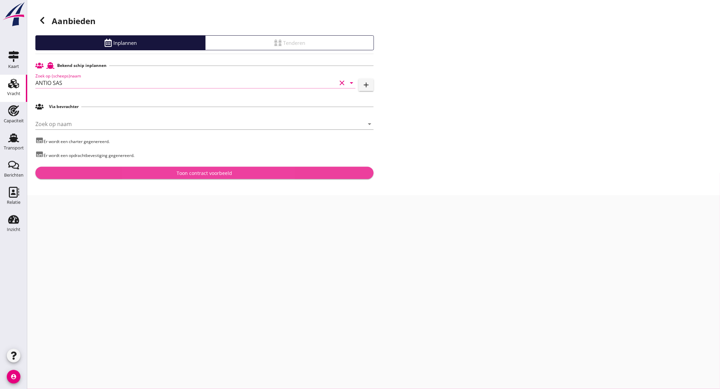
click at [185, 175] on div "Toon contract voorbeeld" at bounding box center [204, 173] width 55 height 7
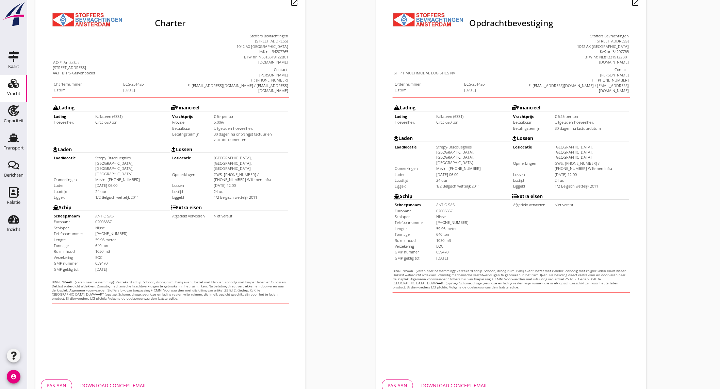
scroll to position [114, 0]
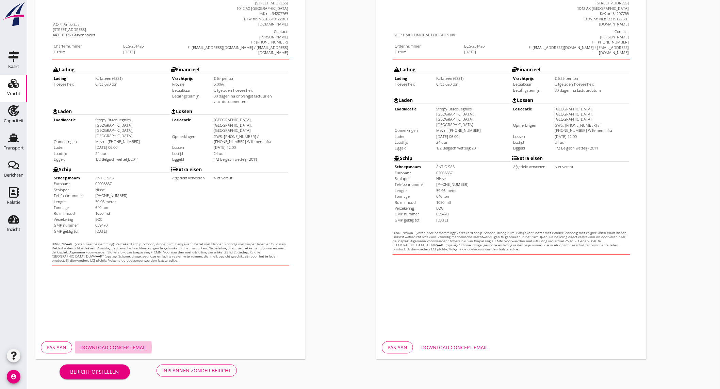
click at [121, 342] on button "Download concept email" at bounding box center [113, 348] width 77 height 12
click at [184, 372] on div "Inplannen zonder bericht" at bounding box center [196, 370] width 69 height 7
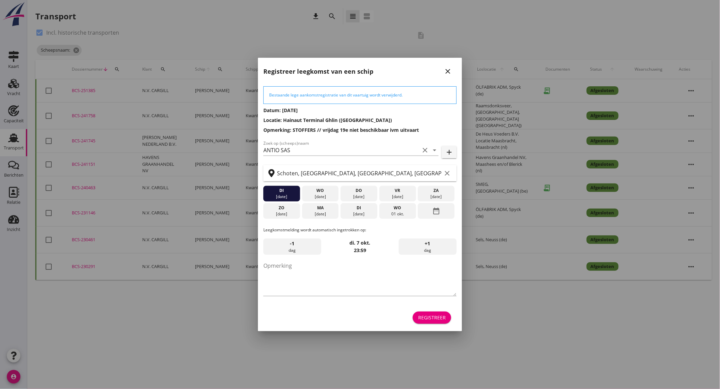
click at [12, 119] on div at bounding box center [360, 194] width 720 height 389
click at [427, 318] on div "Registreer" at bounding box center [432, 317] width 28 height 7
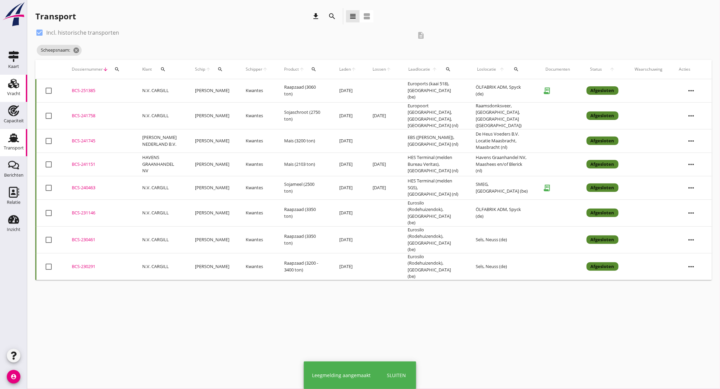
click at [12, 89] on div "Vracht" at bounding box center [13, 94] width 13 height 10
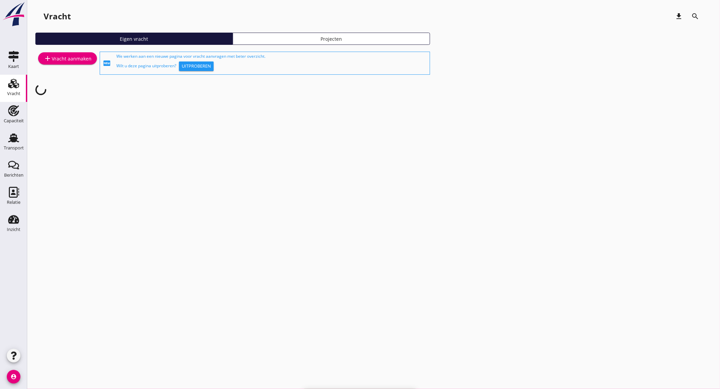
click at [69, 52] on div "add Vracht aanmaken" at bounding box center [67, 63] width 64 height 26
click at [69, 53] on link "add Vracht aanmaken" at bounding box center [67, 58] width 59 height 12
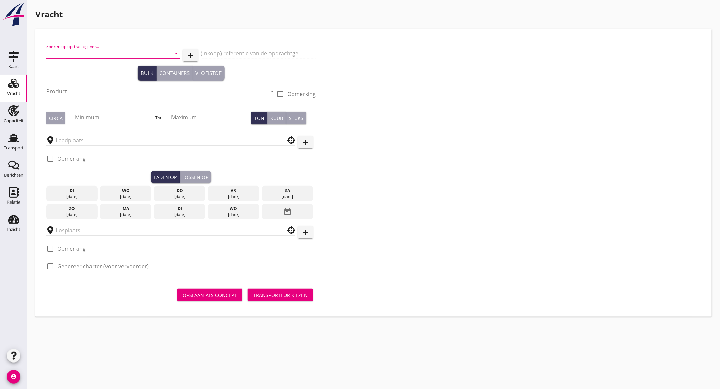
click at [99, 55] on input "Zoeken op opdrachtgever..." at bounding box center [103, 53] width 115 height 11
click at [96, 75] on div "AGRIFIRM NWE B.V." at bounding box center [113, 70] width 123 height 16
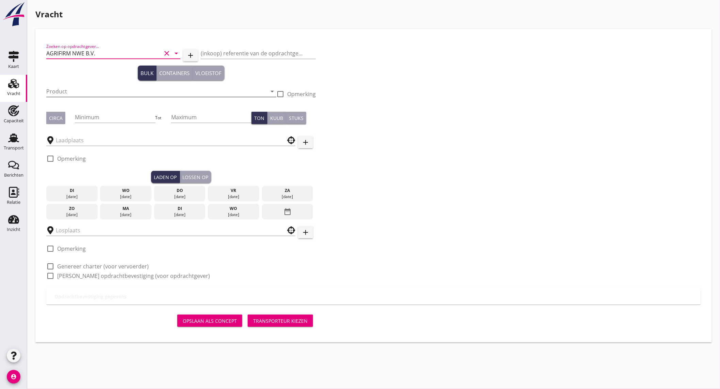
type input "AGRIFIRM NWE B.V."
click at [100, 91] on input "Product" at bounding box center [156, 91] width 220 height 11
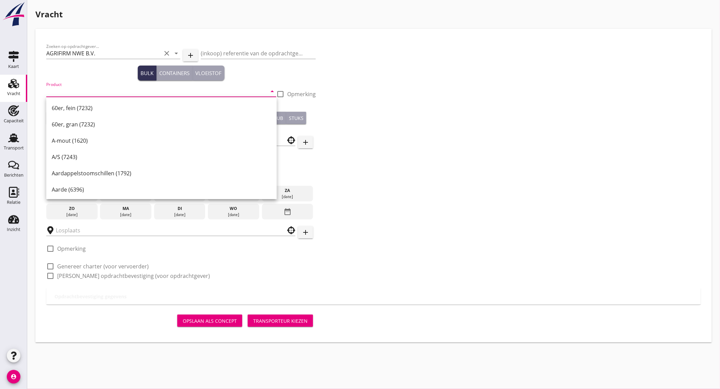
click at [75, 92] on input "Product" at bounding box center [156, 91] width 220 height 11
click at [77, 105] on div "Brouwgerst (120)" at bounding box center [161, 108] width 219 height 8
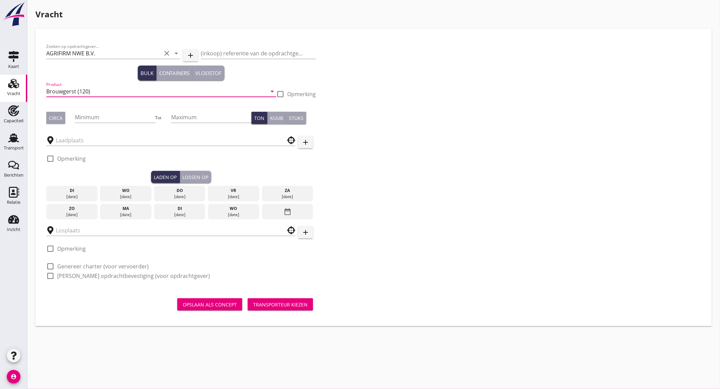
type input "Brouwgerst (120)"
click at [58, 112] on button "Circa" at bounding box center [55, 118] width 19 height 12
click at [97, 117] on input "Minimum" at bounding box center [115, 117] width 80 height 11
type input "1000"
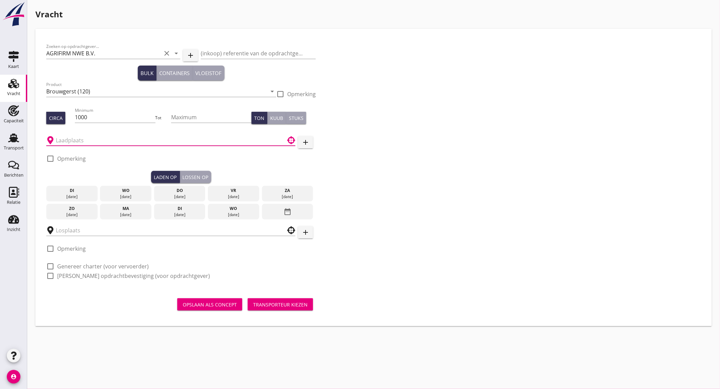
click at [86, 138] on input "text" at bounding box center [166, 140] width 220 height 11
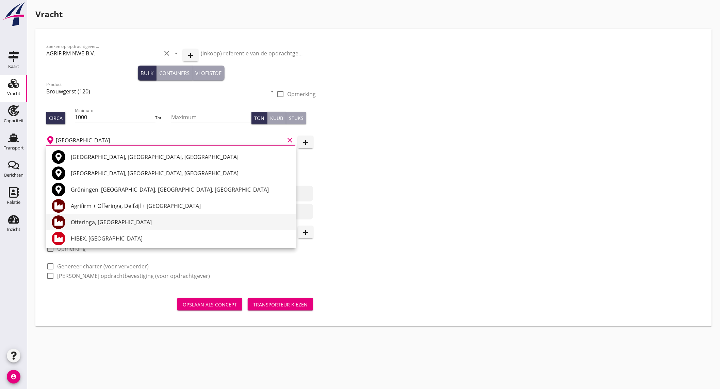
click at [117, 224] on div "Offeringa, [GEOGRAPHIC_DATA]" at bounding box center [180, 222] width 219 height 8
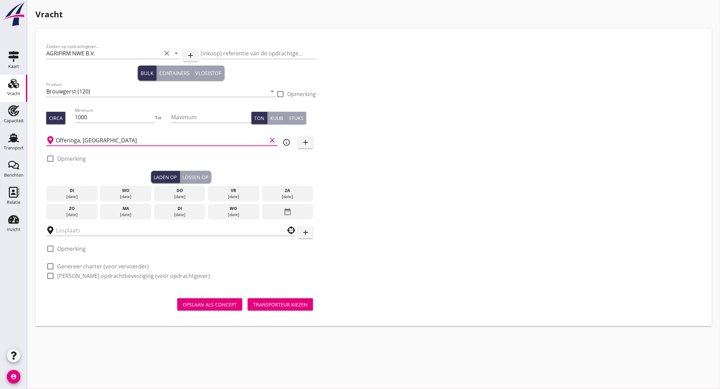
type input "Offeringa, [GEOGRAPHIC_DATA]"
click at [134, 213] on div "[DATE]" at bounding box center [126, 215] width 48 height 6
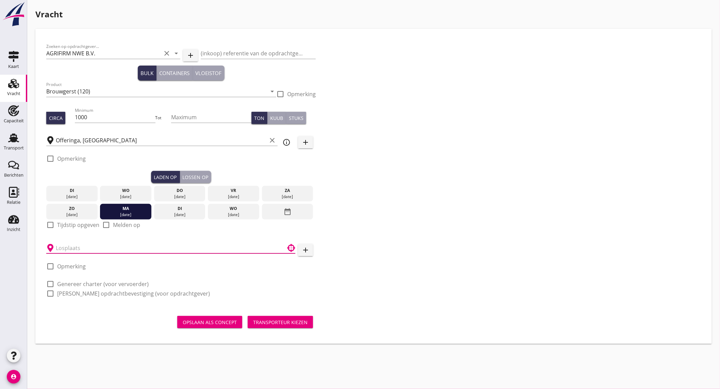
click at [81, 247] on input "text" at bounding box center [166, 248] width 220 height 11
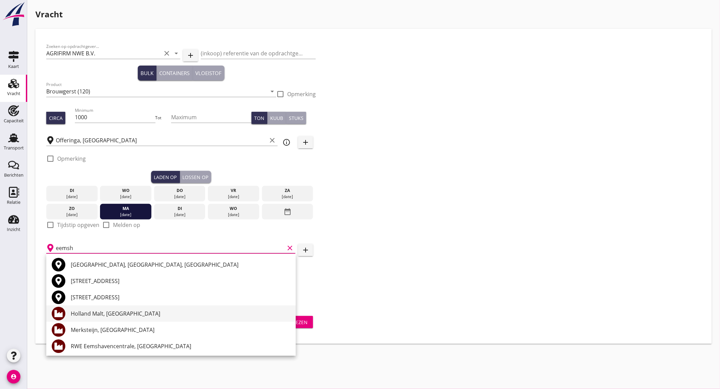
click at [125, 315] on div "Holland Malt, [GEOGRAPHIC_DATA]" at bounding box center [180, 314] width 219 height 8
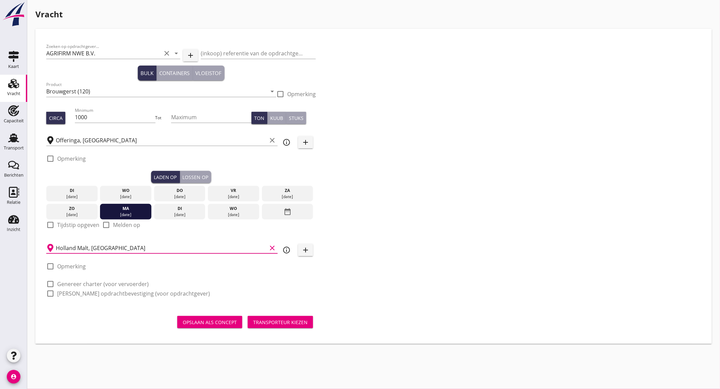
type input "Holland Malt, [GEOGRAPHIC_DATA]"
click at [78, 283] on label "Genereer charter (voor vervoerder)" at bounding box center [102, 284] width 91 height 7
checkbox input "true"
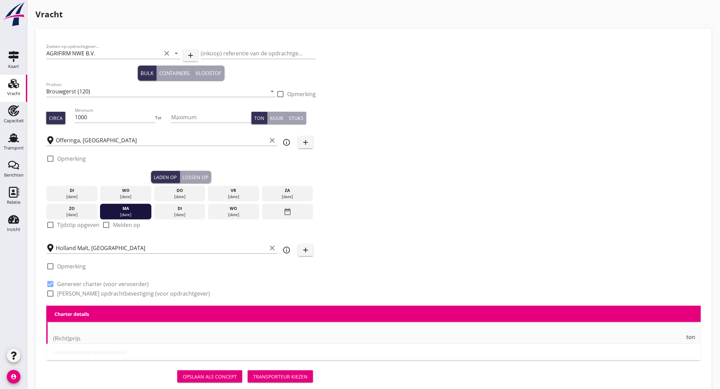
click at [79, 291] on label "[PERSON_NAME] opdrachtbevestiging (voor opdrachtgever)" at bounding box center [133, 293] width 153 height 7
checkbox input "true"
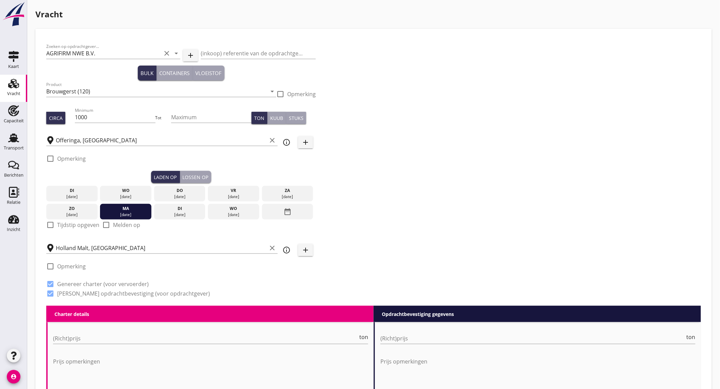
click at [84, 225] on label "Tijdstip opgeven" at bounding box center [78, 225] width 42 height 7
checkbox input "true"
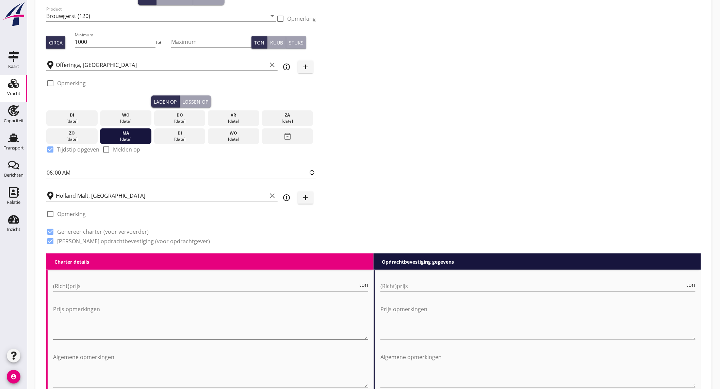
scroll to position [151, 0]
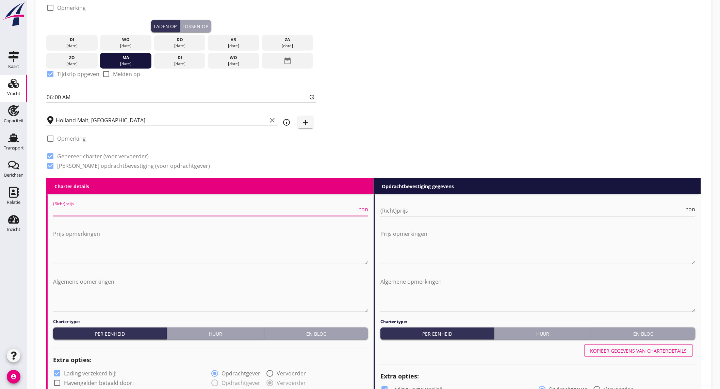
click at [115, 212] on input "(Richt)prijs" at bounding box center [205, 210] width 305 height 11
type input "5"
type input "5.5"
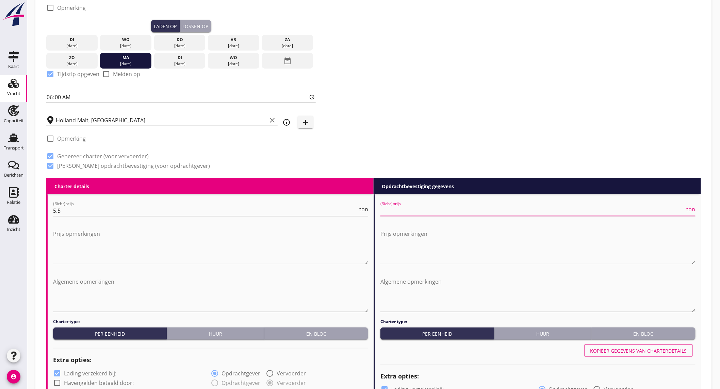
click at [395, 206] on input "(Richt)prijs" at bounding box center [532, 210] width 305 height 11
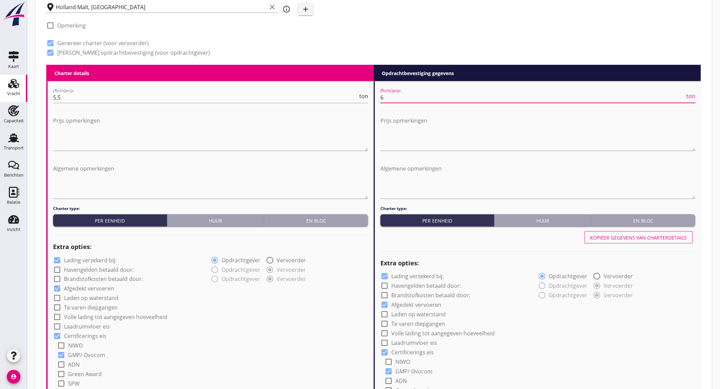
scroll to position [491, 0]
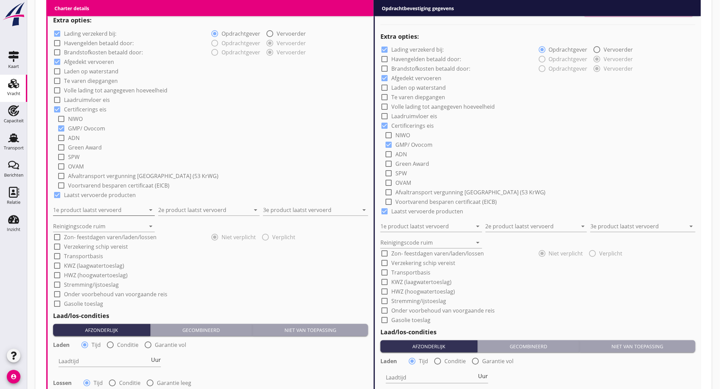
type input "6"
click at [108, 205] on input "1e product laatst vervoerd" at bounding box center [99, 210] width 92 height 11
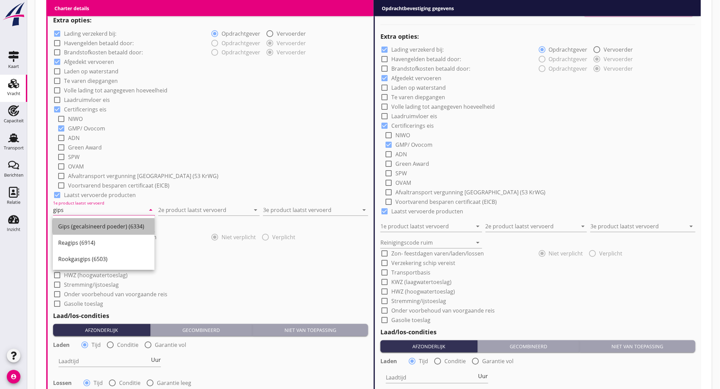
click at [102, 230] on div "Gips (gecalsineerd poeder) (6334)" at bounding box center [103, 227] width 91 height 8
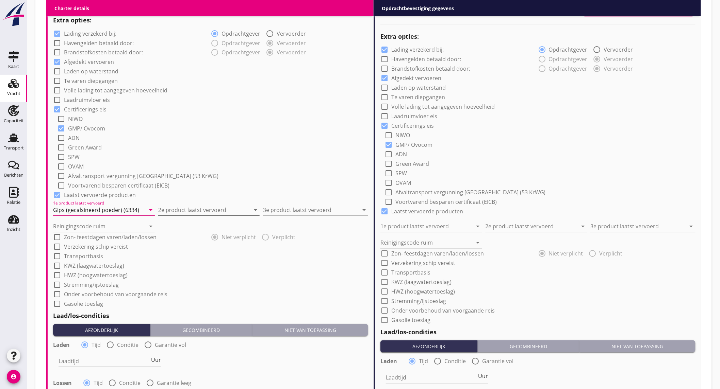
type input "Gips (gecalsineerd poeder) (6334)"
click at [180, 213] on input "2e product laatst vervoerd" at bounding box center [204, 210] width 92 height 11
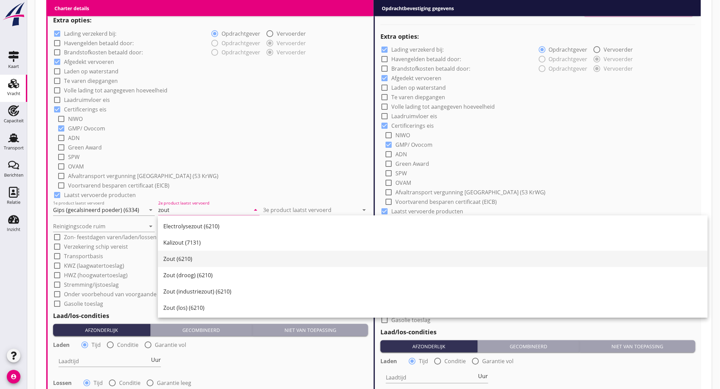
click at [193, 255] on div "Zout (6210)" at bounding box center [432, 259] width 539 height 8
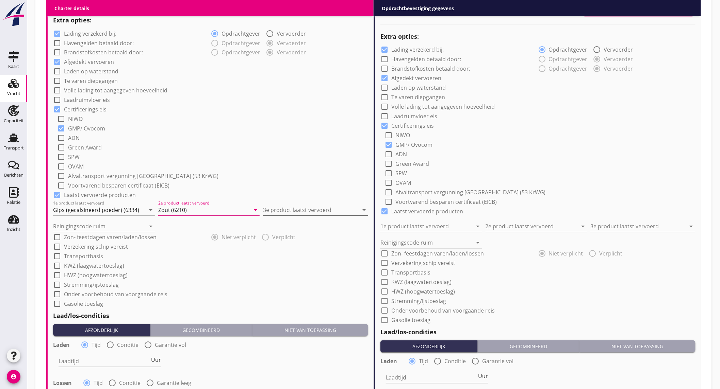
type input "Zout (6210)"
click at [281, 207] on input "3e product laatst vervoerd" at bounding box center [311, 210] width 96 height 11
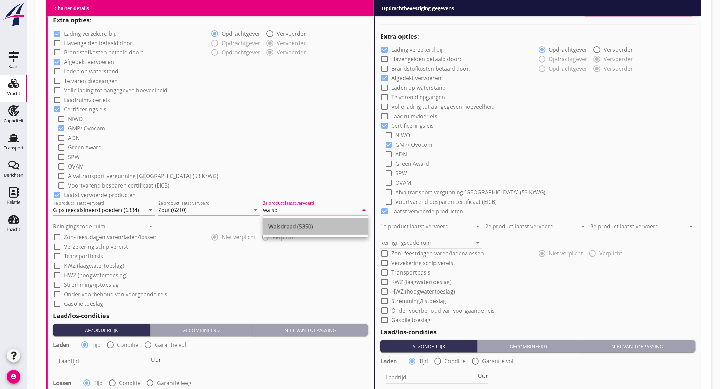
click at [284, 221] on div "Walsdraad (5350)" at bounding box center [315, 227] width 94 height 16
type input "Walsdraad (5350)"
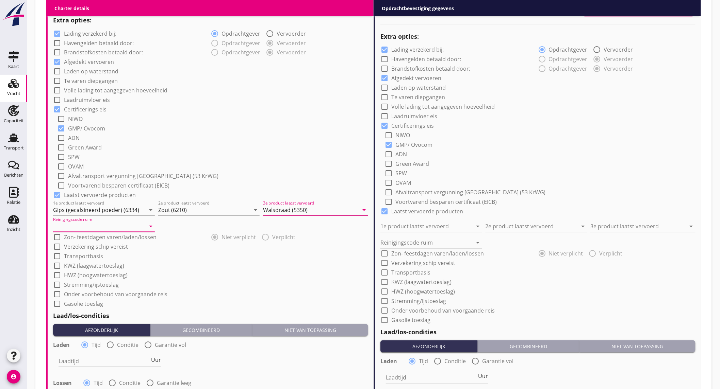
click at [103, 228] on input "Reinigingscode ruim" at bounding box center [99, 226] width 92 height 11
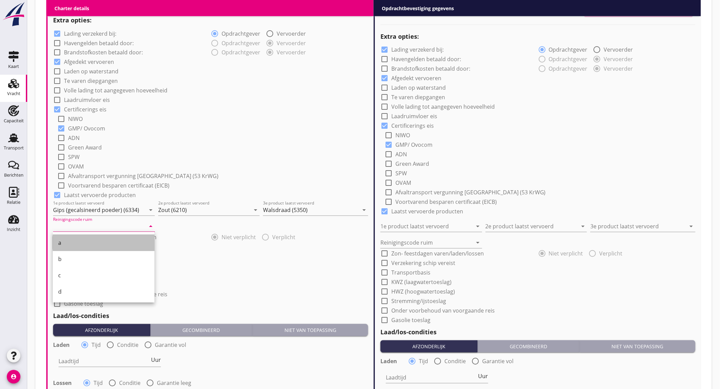
click at [91, 240] on div "a" at bounding box center [103, 243] width 91 height 8
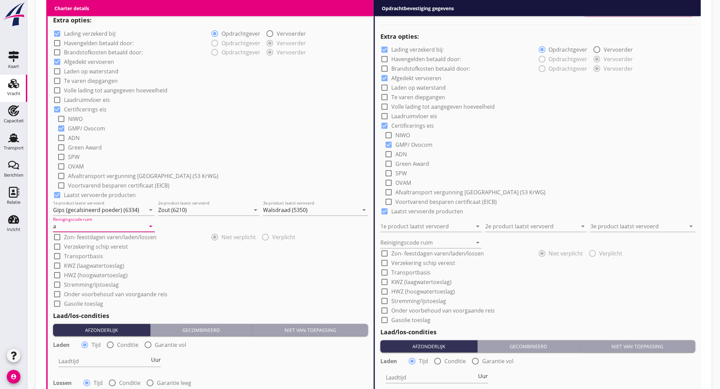
click at [94, 226] on input "a" at bounding box center [99, 226] width 92 height 11
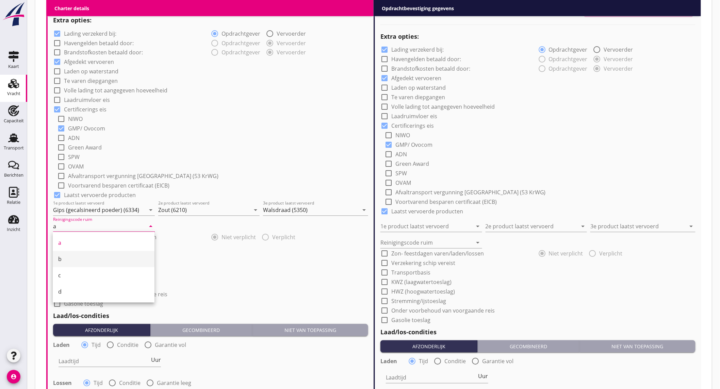
click at [77, 259] on div "b" at bounding box center [103, 259] width 91 height 8
type input "b"
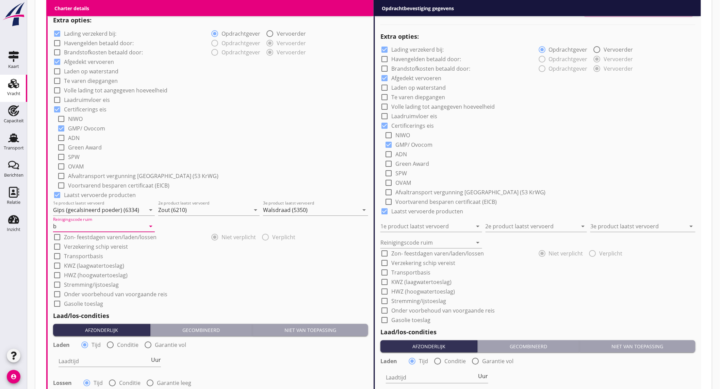
scroll to position [604, 0]
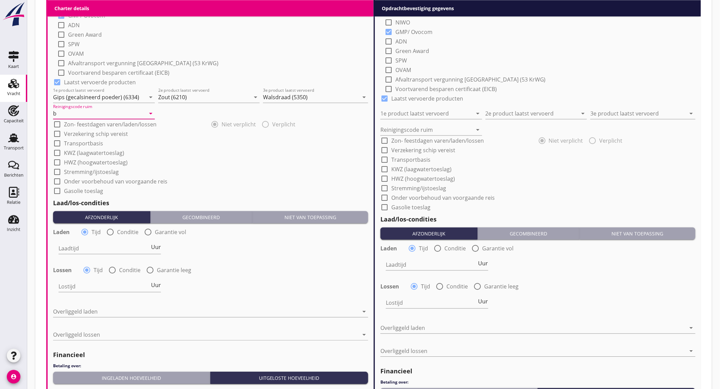
click at [110, 232] on div at bounding box center [110, 232] width 12 height 12
radio input "false"
radio input "true"
click at [110, 254] on div "Laadtijd condities arrow_drop_down" at bounding box center [135, 252] width 154 height 18
click at [112, 249] on div at bounding box center [130, 248] width 145 height 11
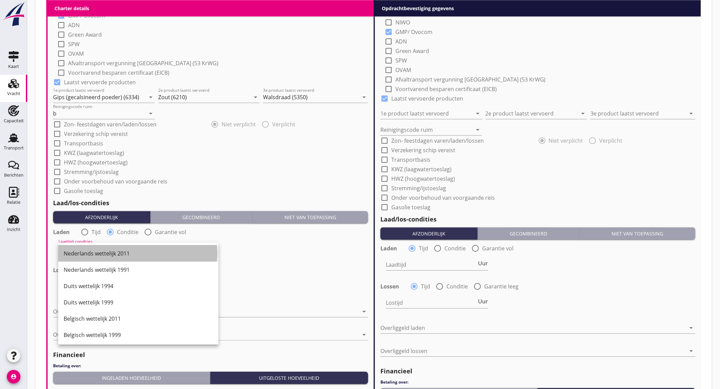
click at [114, 254] on div "Nederlands wettelijk 2011" at bounding box center [138, 254] width 149 height 8
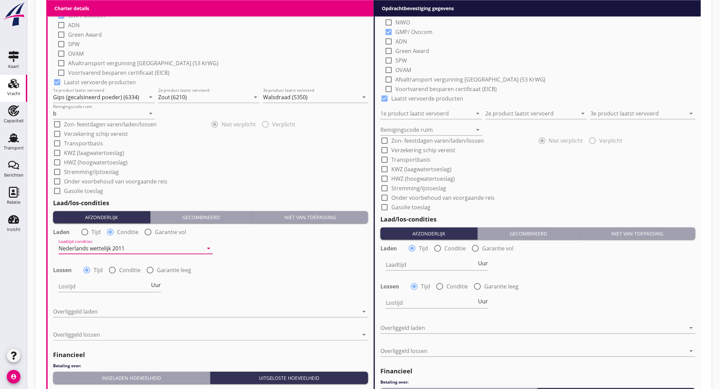
click at [111, 269] on div at bounding box center [112, 271] width 12 height 12
radio input "false"
radio input "true"
click at [112, 284] on div at bounding box center [130, 286] width 145 height 11
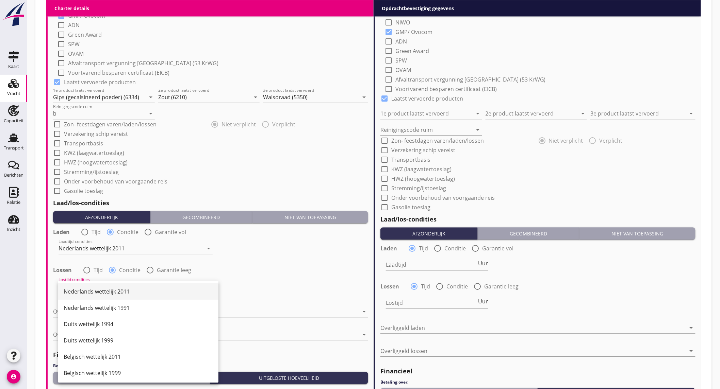
click at [115, 286] on div "Nederlands wettelijk 2011" at bounding box center [138, 292] width 149 height 16
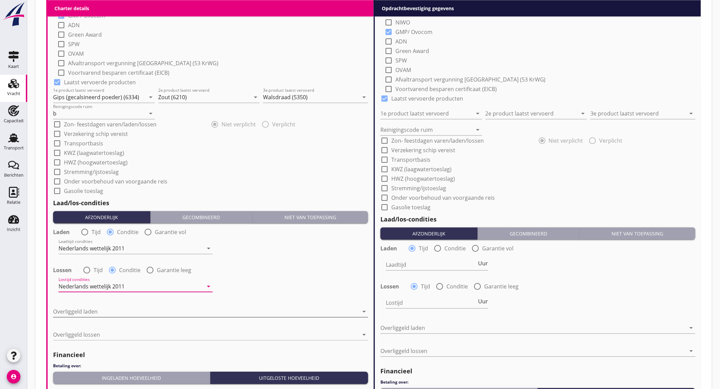
click at [108, 311] on div at bounding box center [205, 311] width 305 height 11
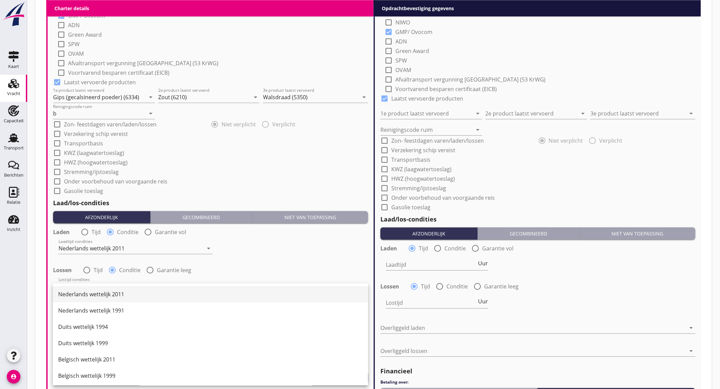
click at [105, 298] on div "Nederlands wettelijk 2011" at bounding box center [210, 294] width 304 height 8
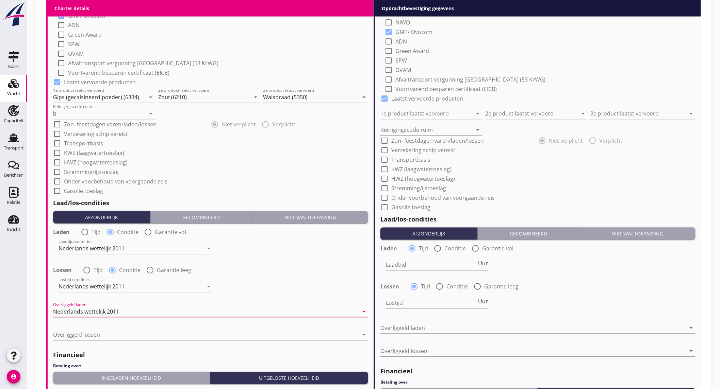
click at [123, 333] on div at bounding box center [205, 334] width 305 height 11
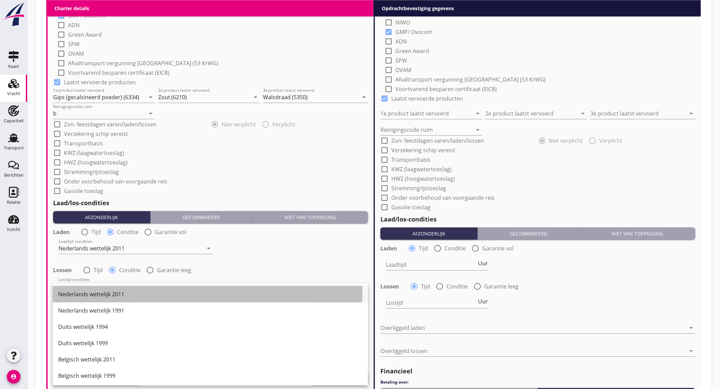
click at [113, 295] on div "Nederlands wettelijk 2011" at bounding box center [210, 294] width 304 height 8
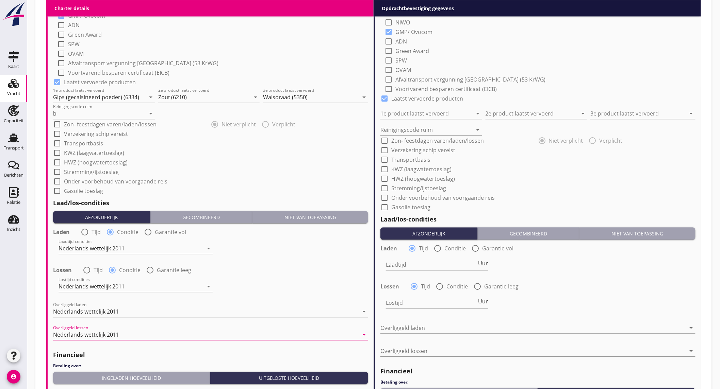
scroll to position [680, 0]
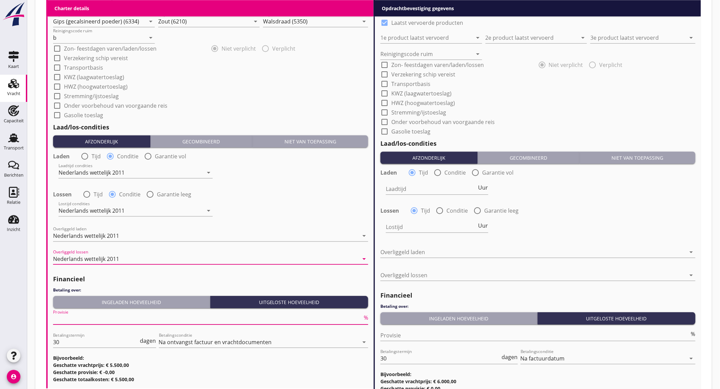
click at [96, 318] on input "Provisie" at bounding box center [207, 319] width 309 height 11
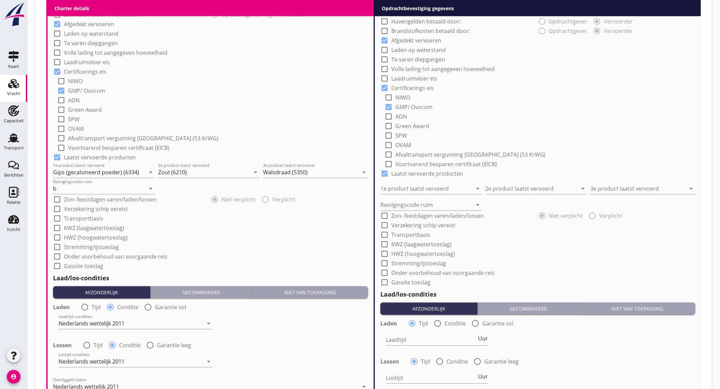
scroll to position [302, 0]
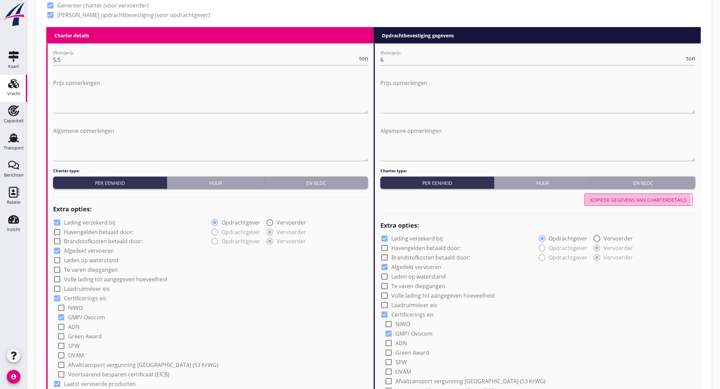
click at [633, 197] on div "Kopiëer gegevens van charterdetails" at bounding box center [638, 200] width 97 height 7
type input "Gips (gecalsineerd poeder) (6334)"
type input "Zout (6210)"
type input "Walsdraad (5350)"
type input "b"
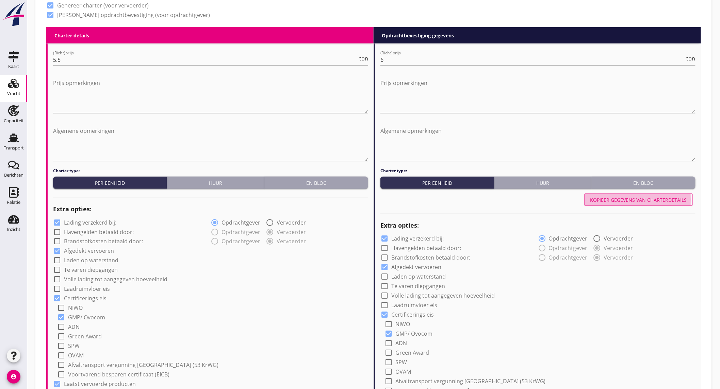
radio input "false"
radio input "true"
radio input "false"
radio input "true"
click at [113, 224] on label "Lading verzekerd bij:" at bounding box center [90, 222] width 52 height 7
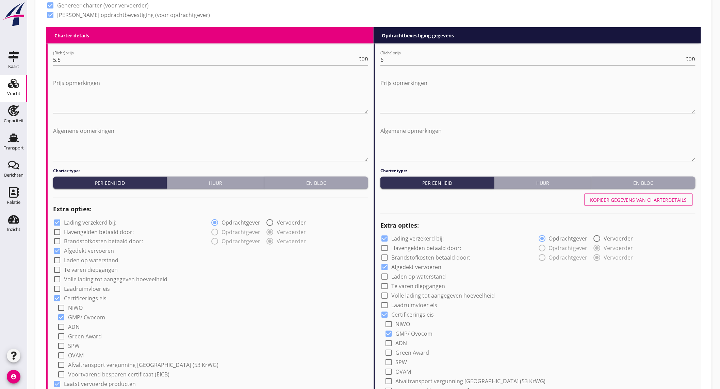
checkbox input "false"
click at [637, 199] on div "Kopiëer gegevens van charterdetails" at bounding box center [638, 200] width 97 height 7
checkbox input "false"
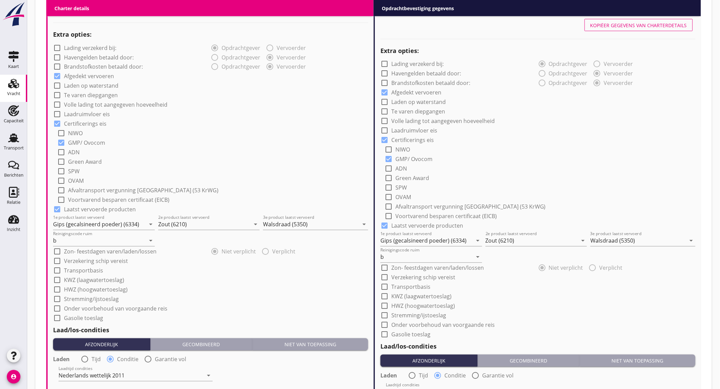
scroll to position [741, 0]
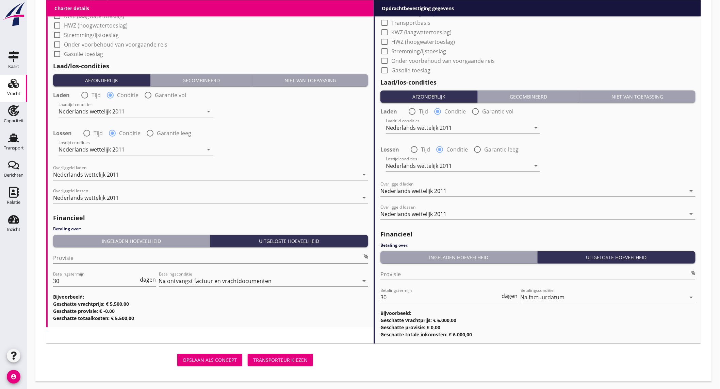
click at [277, 361] on div "Transporteur kiezen" at bounding box center [280, 360] width 54 height 7
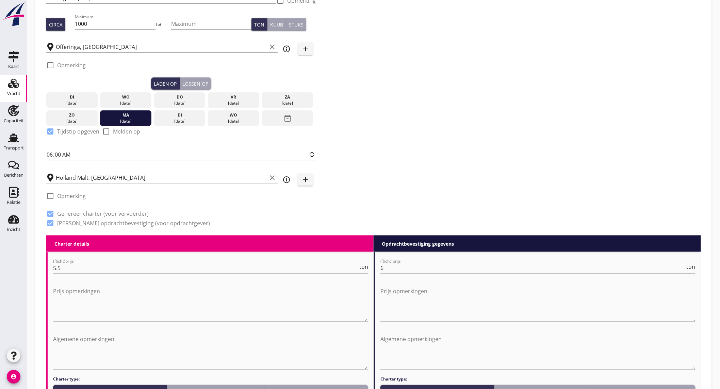
scroll to position [18, 0]
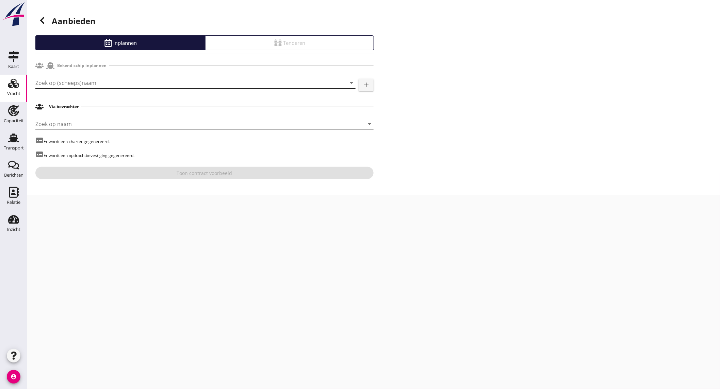
click at [142, 84] on input "Zoek op (scheeps)naam" at bounding box center [185, 83] width 301 height 11
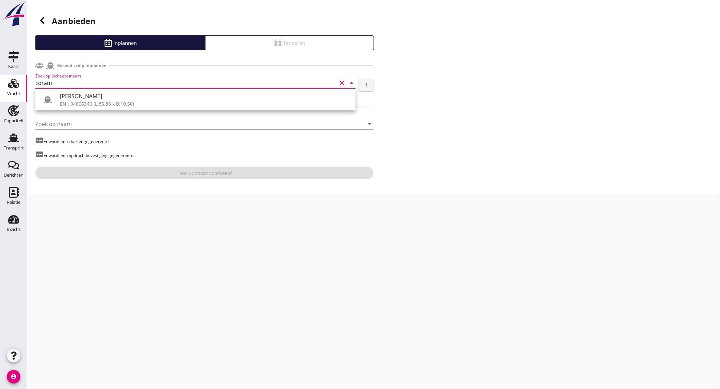
click at [140, 91] on div "CORAM DEO ENI: 04803340 (L:85.88 x B:10.50)" at bounding box center [205, 99] width 290 height 16
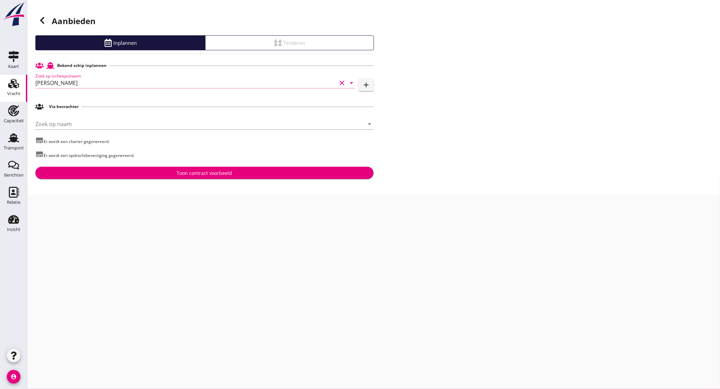
type input "[PERSON_NAME]"
click at [164, 177] on button "Toon contract voorbeeld" at bounding box center [204, 173] width 338 height 12
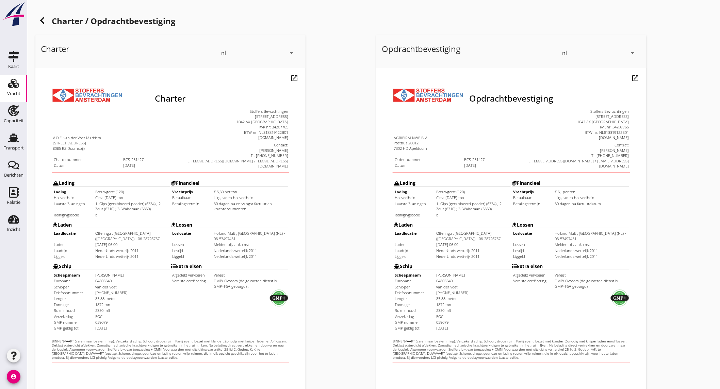
scroll to position [114, 0]
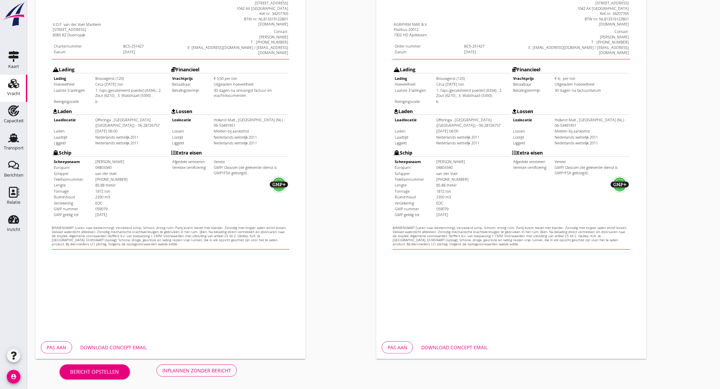
click at [94, 343] on button "Download concept email" at bounding box center [113, 348] width 77 height 12
click at [443, 347] on div "Download concept email" at bounding box center [454, 347] width 66 height 7
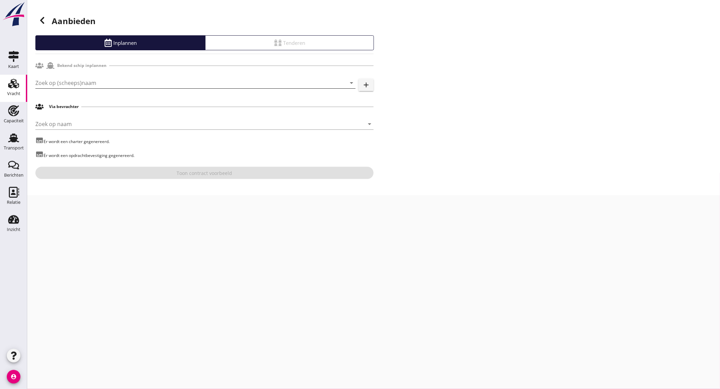
click at [67, 81] on input "Zoek op (scheeps)naam" at bounding box center [185, 83] width 301 height 11
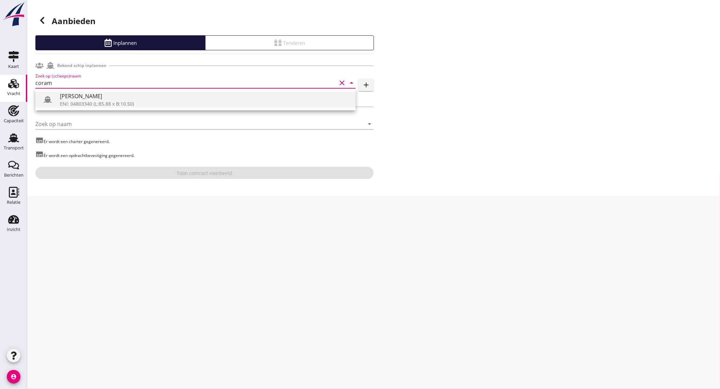
click at [70, 97] on div "[PERSON_NAME]" at bounding box center [205, 96] width 290 height 8
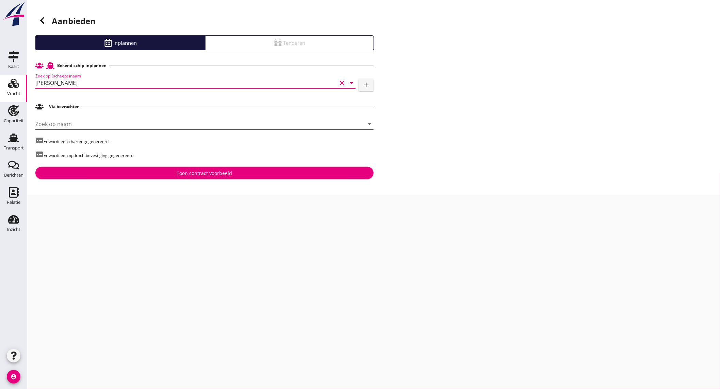
type input "[PERSON_NAME]"
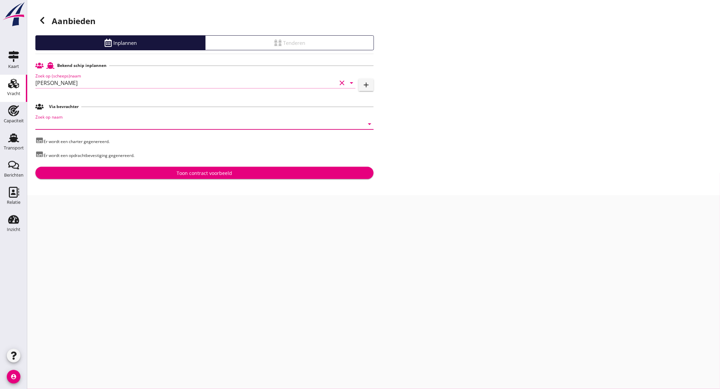
click at [68, 124] on input "Zoek op naam" at bounding box center [194, 124] width 319 height 11
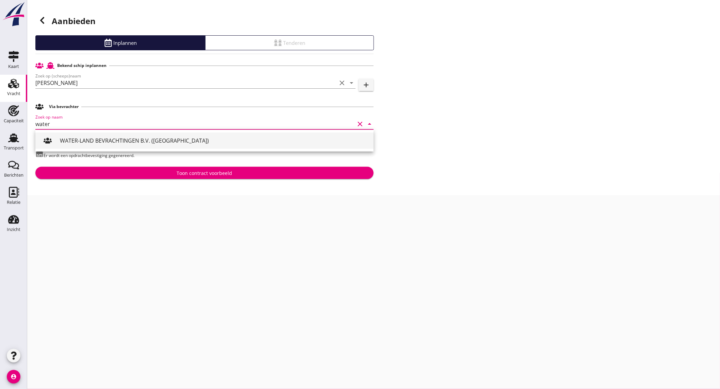
click at [80, 142] on div "WATER-LAND BEVRACHTINGEN B.V. ([GEOGRAPHIC_DATA])" at bounding box center [214, 141] width 308 height 8
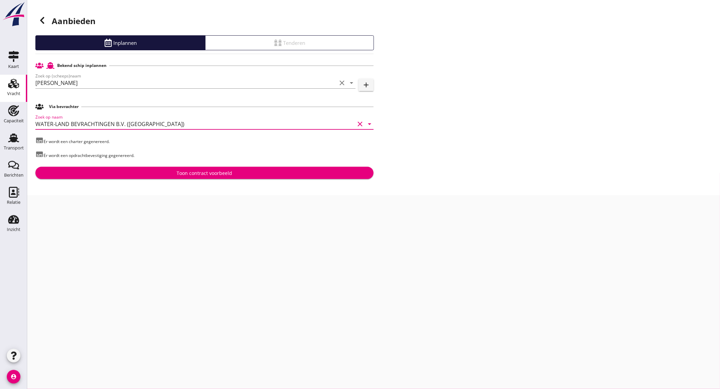
type input "WATER-LAND BEVRACHTINGEN B.V. ([GEOGRAPHIC_DATA])"
click at [126, 169] on button "Toon contract voorbeeld" at bounding box center [204, 173] width 338 height 12
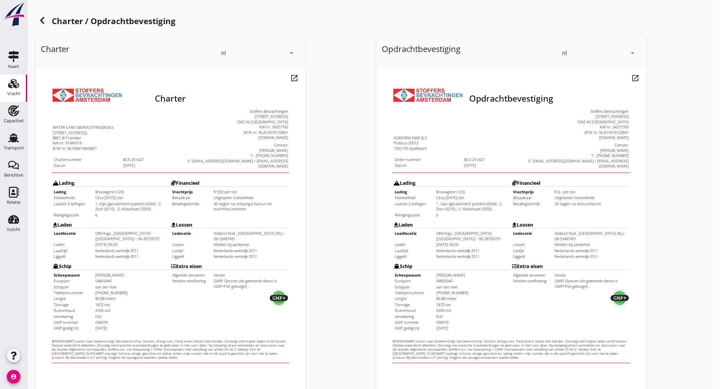
scroll to position [114, 0]
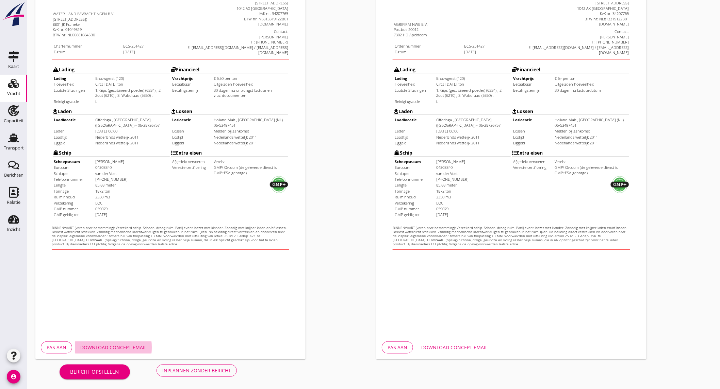
click at [140, 349] on div "Download concept email" at bounding box center [113, 347] width 66 height 7
click at [433, 346] on div "Download concept email" at bounding box center [454, 347] width 66 height 7
click at [203, 371] on div "Inplannen zonder bericht" at bounding box center [196, 370] width 69 height 7
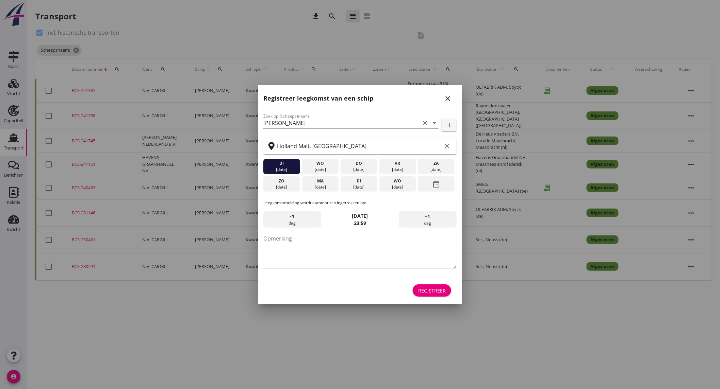
click at [450, 101] on icon "close" at bounding box center [447, 99] width 8 height 8
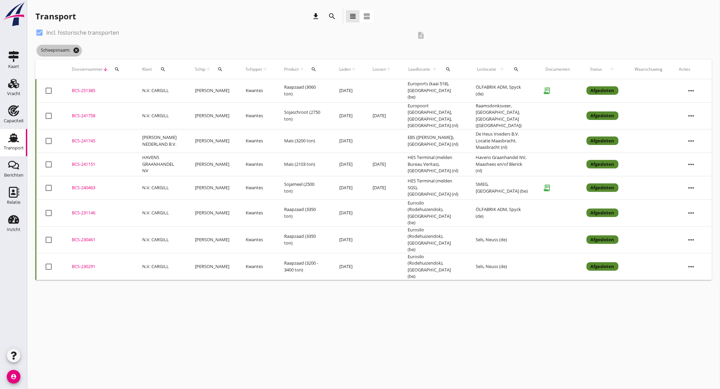
click at [79, 50] on icon "cancel" at bounding box center [76, 50] width 7 height 7
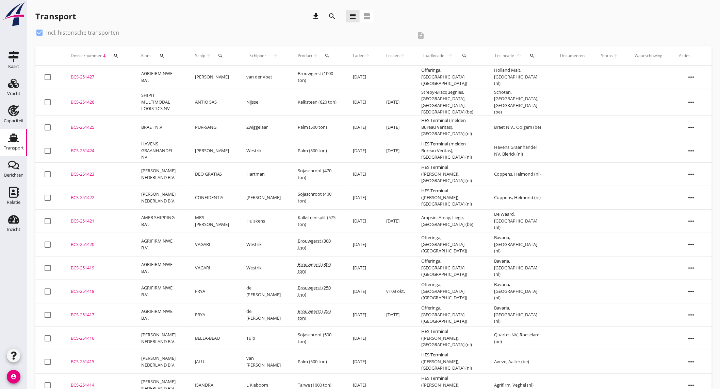
click at [137, 77] on td "AGRIFIRM NWE B.V." at bounding box center [160, 77] width 54 height 23
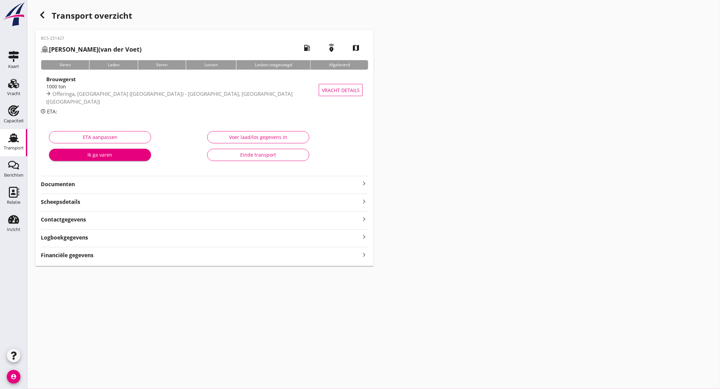
click at [115, 182] on strong "Documenten" at bounding box center [200, 185] width 319 height 8
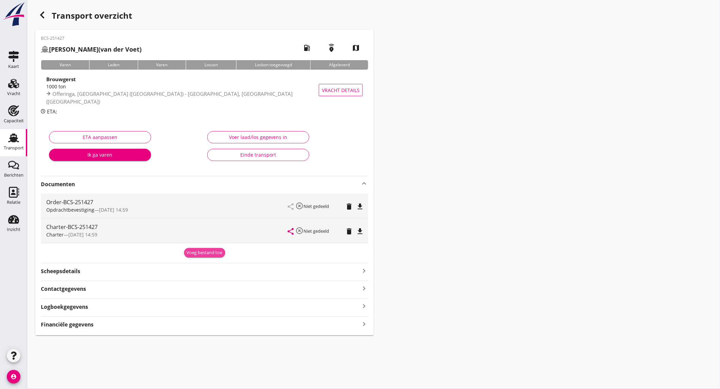
click at [216, 255] on div "Voeg bestand toe" at bounding box center [205, 253] width 36 height 7
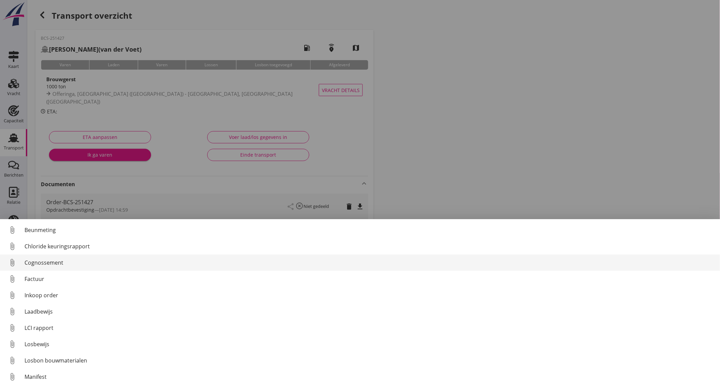
click at [60, 263] on div "Cognossement" at bounding box center [369, 263] width 690 height 8
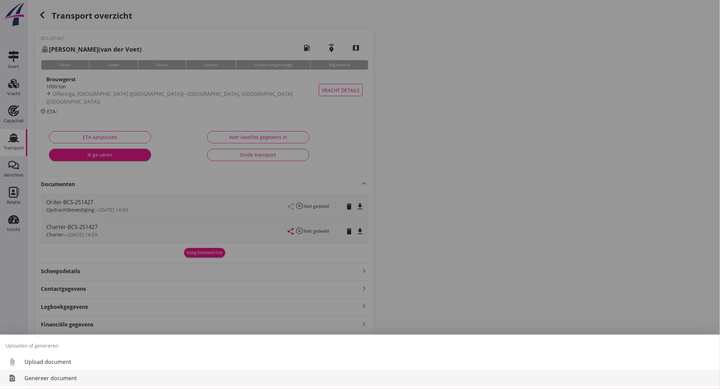
click at [57, 378] on div "Genereer document" at bounding box center [369, 378] width 690 height 8
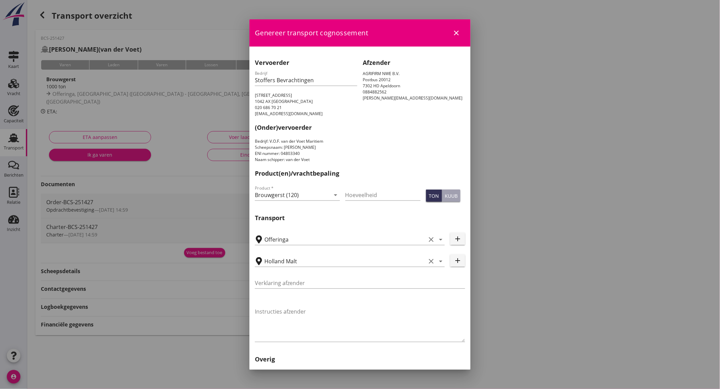
scroll to position [134, 0]
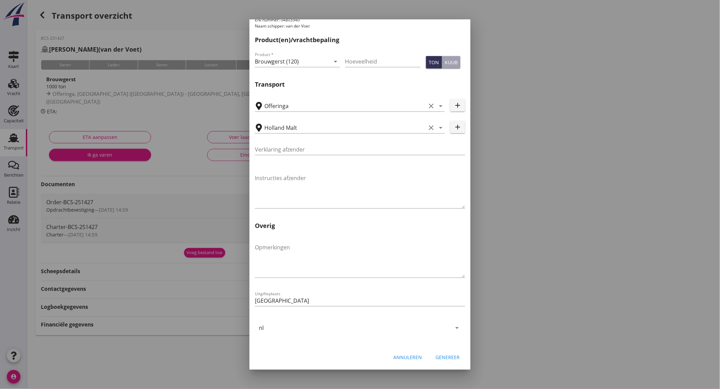
click at [436, 358] on div "Genereer" at bounding box center [447, 357] width 24 height 7
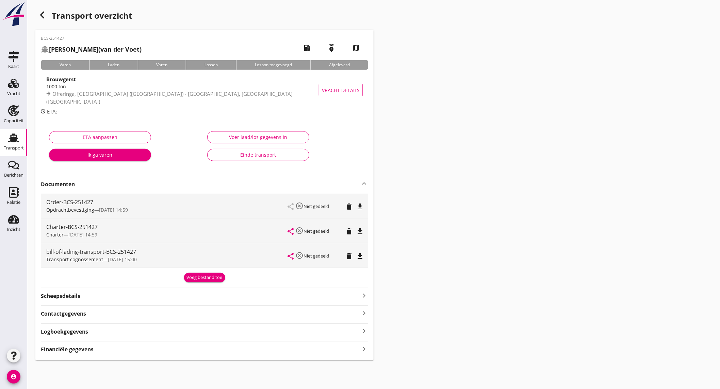
click at [358, 256] on icon "file_download" at bounding box center [360, 256] width 8 height 8
click at [14, 174] on div "Berichten" at bounding box center [13, 175] width 19 height 4
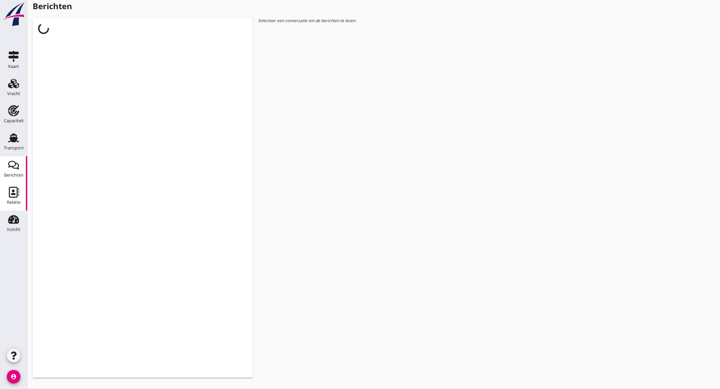
click at [16, 198] on div "Relatie" at bounding box center [14, 203] width 14 height 10
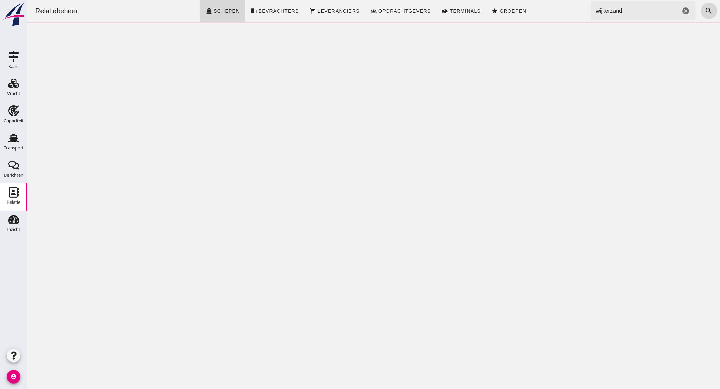
click at [631, 15] on input "wijkerzand" at bounding box center [635, 10] width 90 height 19
type input "sita"
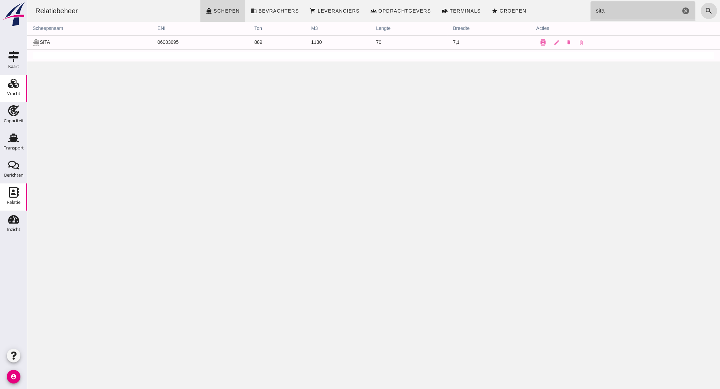
click at [7, 93] on div "Vracht" at bounding box center [13, 93] width 13 height 4
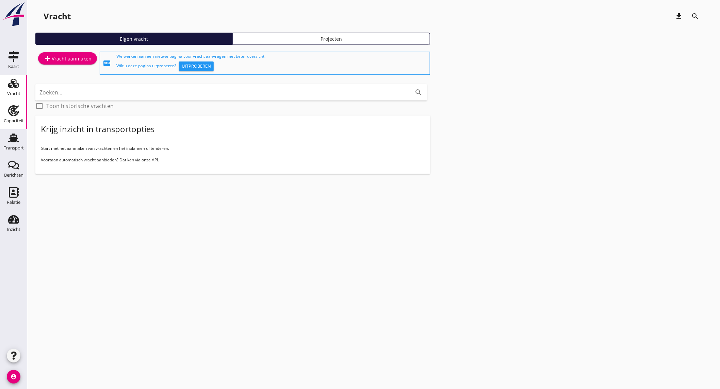
click at [18, 113] on use at bounding box center [13, 110] width 11 height 11
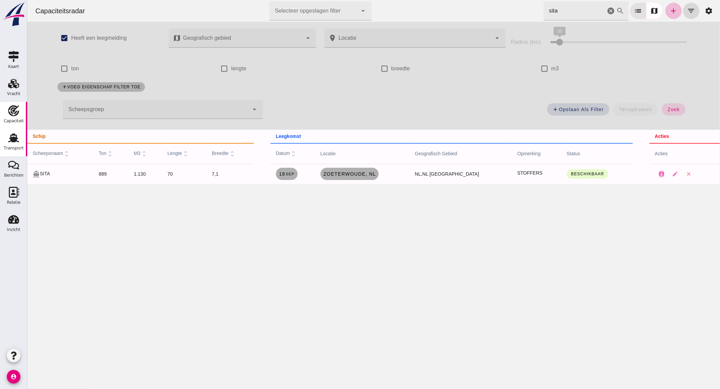
click at [5, 141] on link "Transport Transport" at bounding box center [13, 142] width 27 height 27
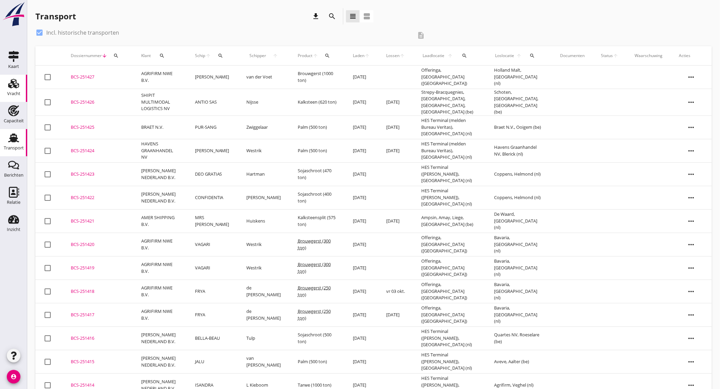
click at [17, 92] on div "Vracht" at bounding box center [13, 93] width 13 height 4
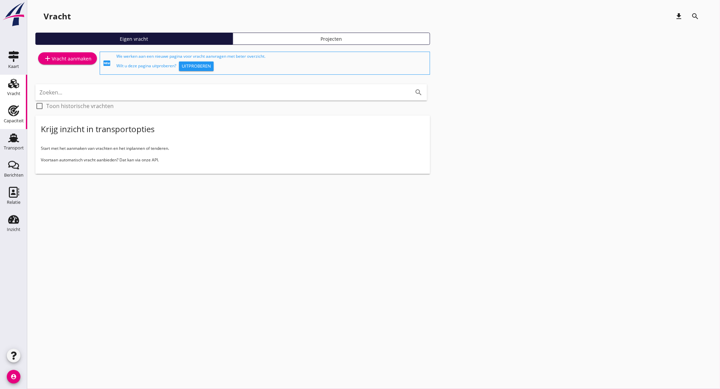
drag, startPoint x: 17, startPoint y: 115, endPoint x: 640, endPoint y: 9, distance: 631.5
click at [17, 115] on icon "Capaciteit" at bounding box center [13, 110] width 11 height 11
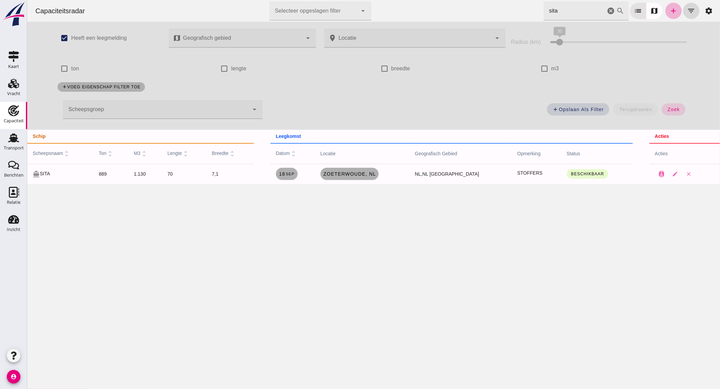
click at [670, 9] on icon "add" at bounding box center [673, 11] width 8 height 8
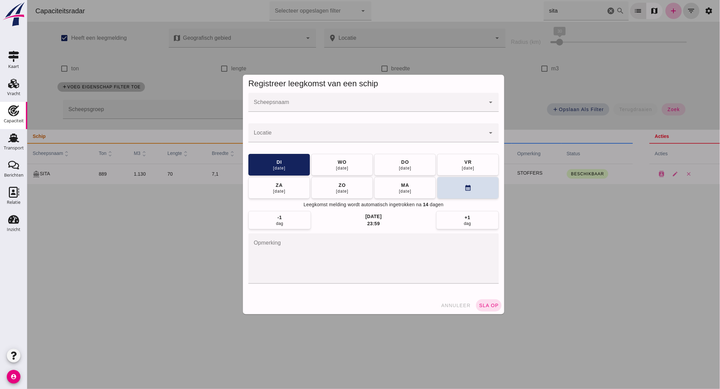
click at [314, 104] on input "Scheepsnaam" at bounding box center [366, 106] width 237 height 8
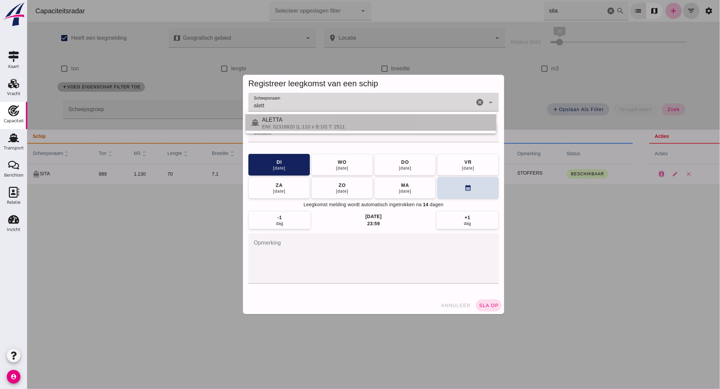
click at [317, 122] on div "ALETTA" at bounding box center [375, 120] width 229 height 8
type input "ALETTA"
click at [314, 133] on input "Locatie" at bounding box center [366, 136] width 237 height 8
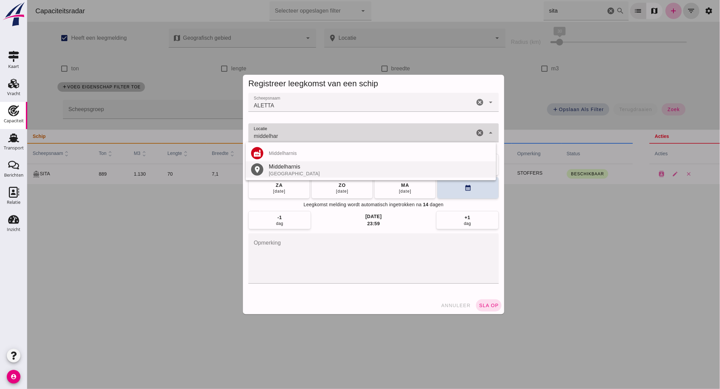
click at [323, 169] on div "Middelharnis" at bounding box center [379, 167] width 222 height 8
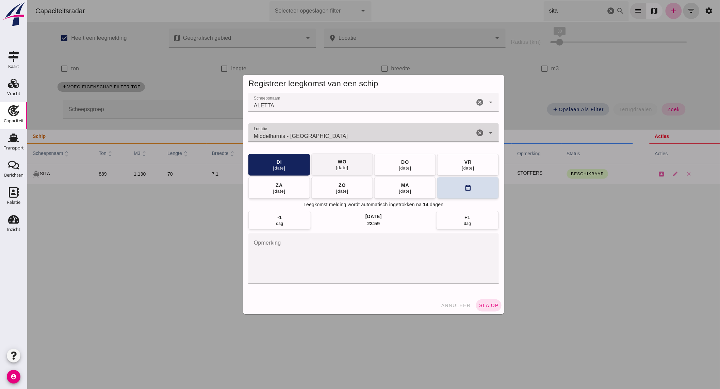
type input "Middelharnis - [GEOGRAPHIC_DATA]"
click at [341, 162] on div "wo" at bounding box center [341, 161] width 9 height 7
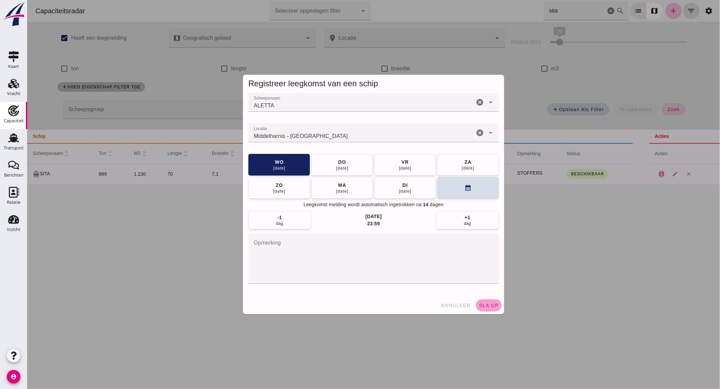
click at [488, 305] on span "sla op" at bounding box center [488, 305] width 20 height 5
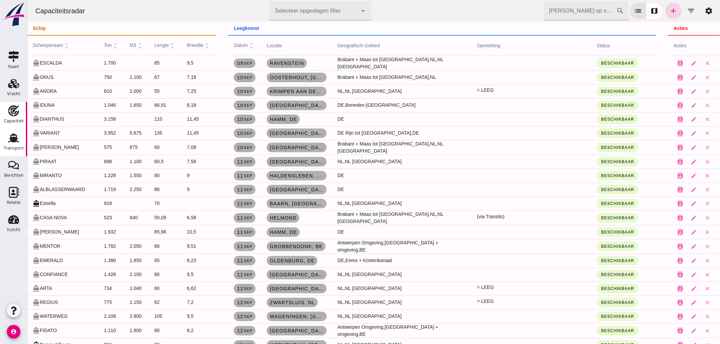
click at [14, 140] on use at bounding box center [13, 138] width 11 height 9
